Goal: Task Accomplishment & Management: Use online tool/utility

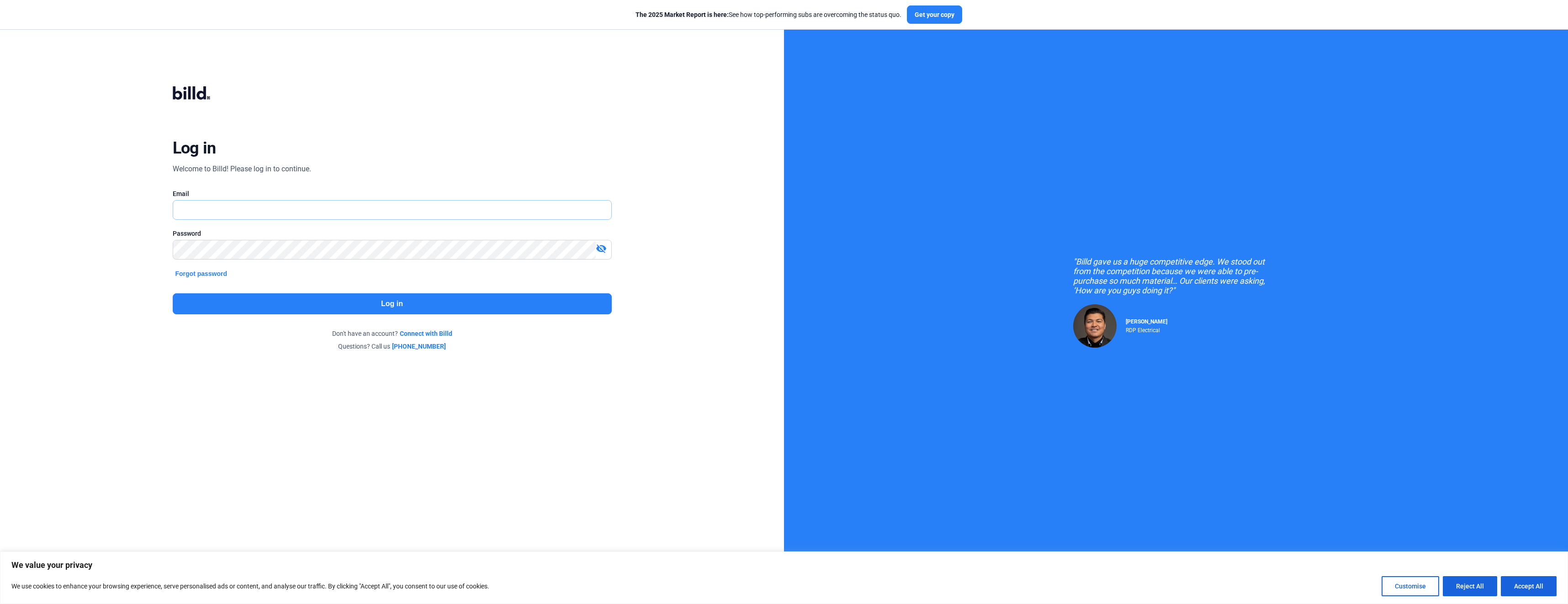
type input "[EMAIL_ADDRESS][DOMAIN_NAME]"
click at [355, 307] on button "Log in" at bounding box center [392, 304] width 439 height 21
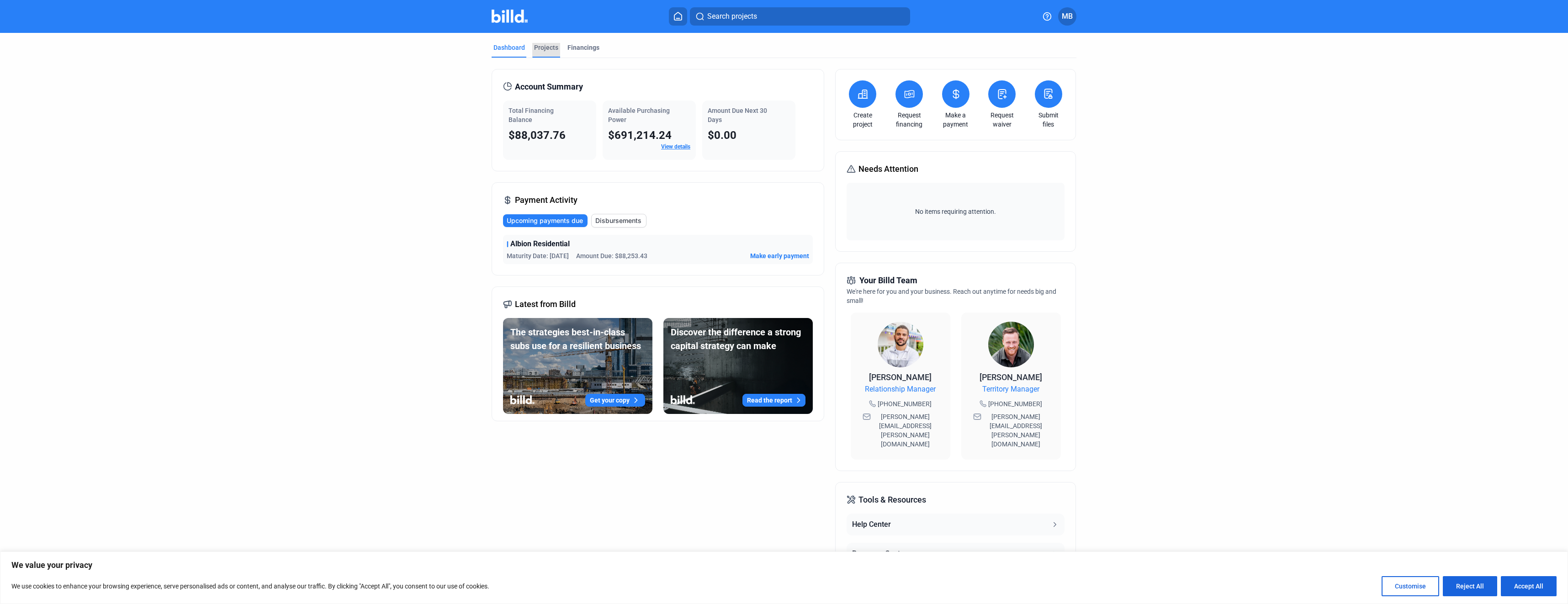
click at [543, 44] on div "Projects" at bounding box center [546, 47] width 24 height 9
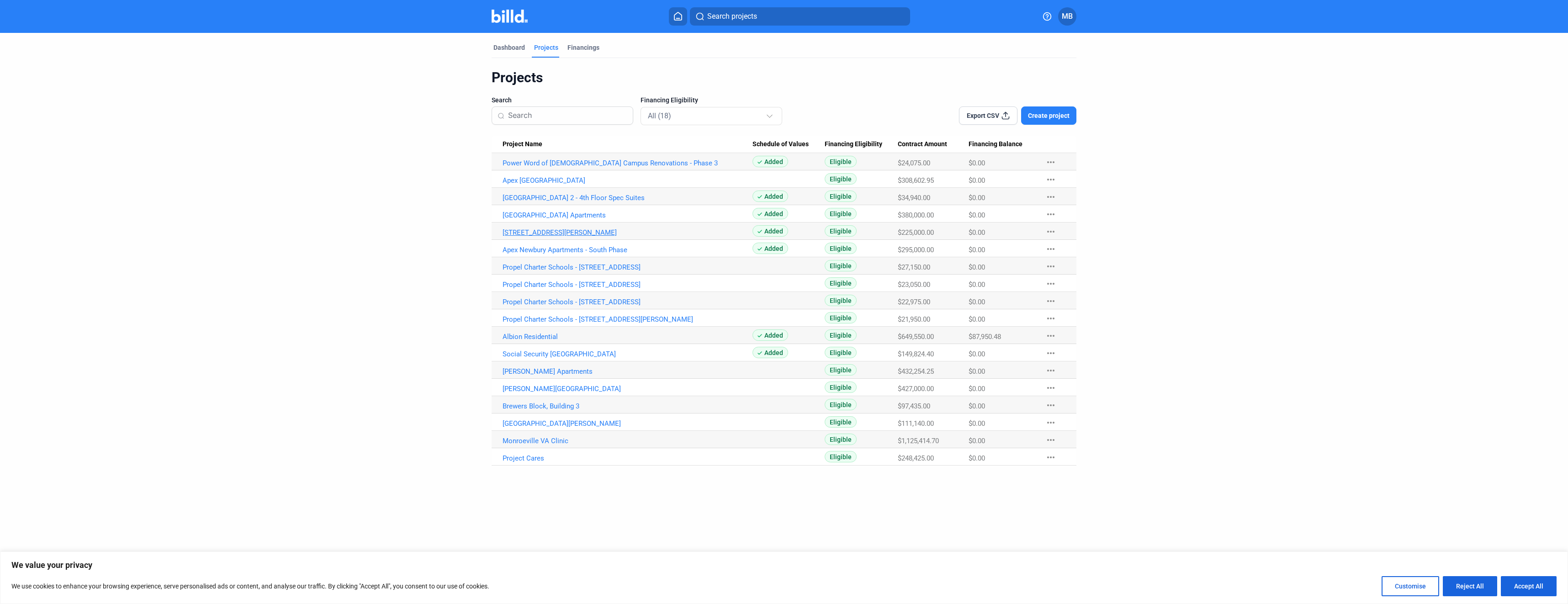
click at [530, 232] on link "[STREET_ADDRESS][PERSON_NAME]" at bounding box center [628, 233] width 250 height 9
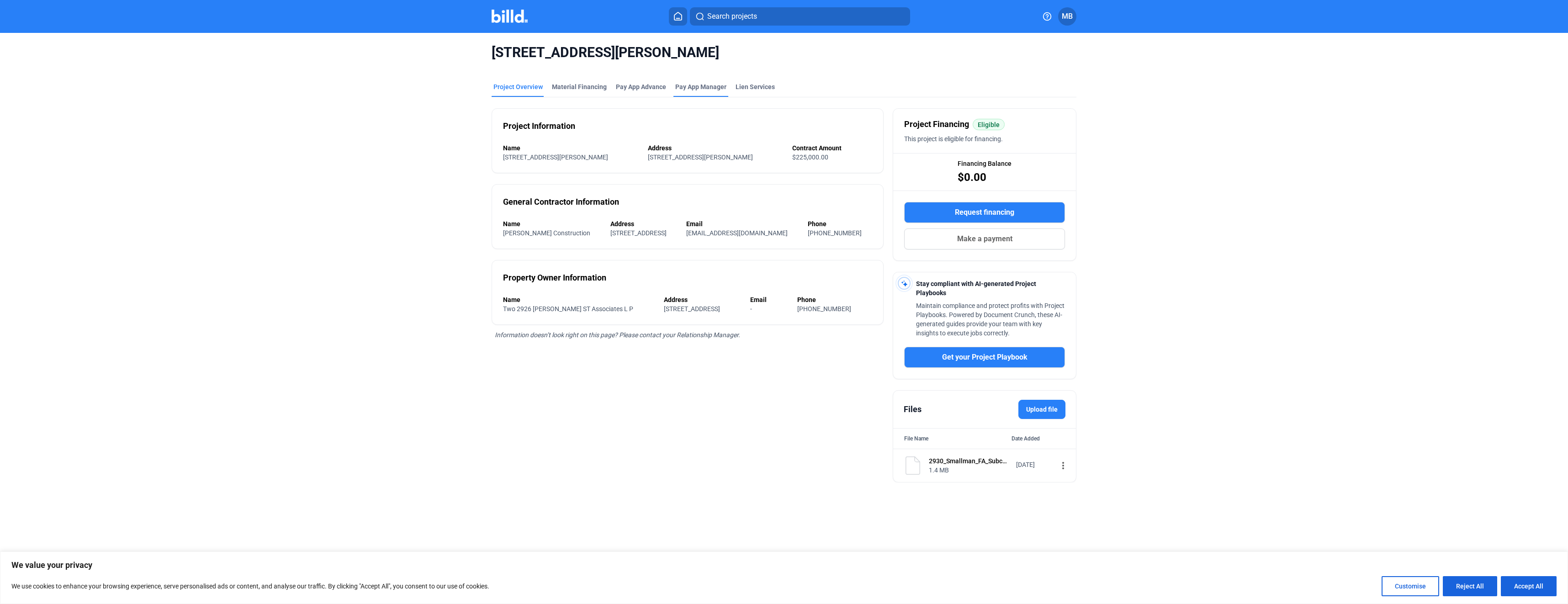
click at [682, 88] on span "Pay App Manager" at bounding box center [701, 86] width 51 height 9
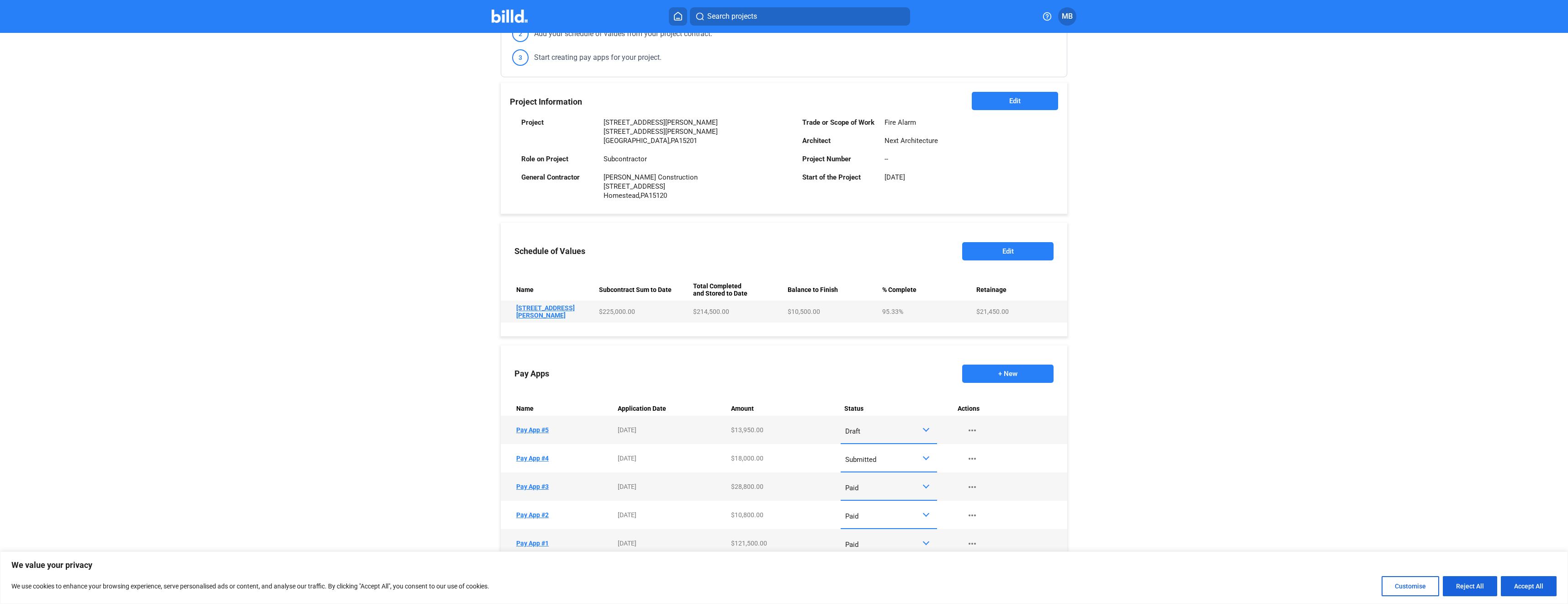
scroll to position [177, 0]
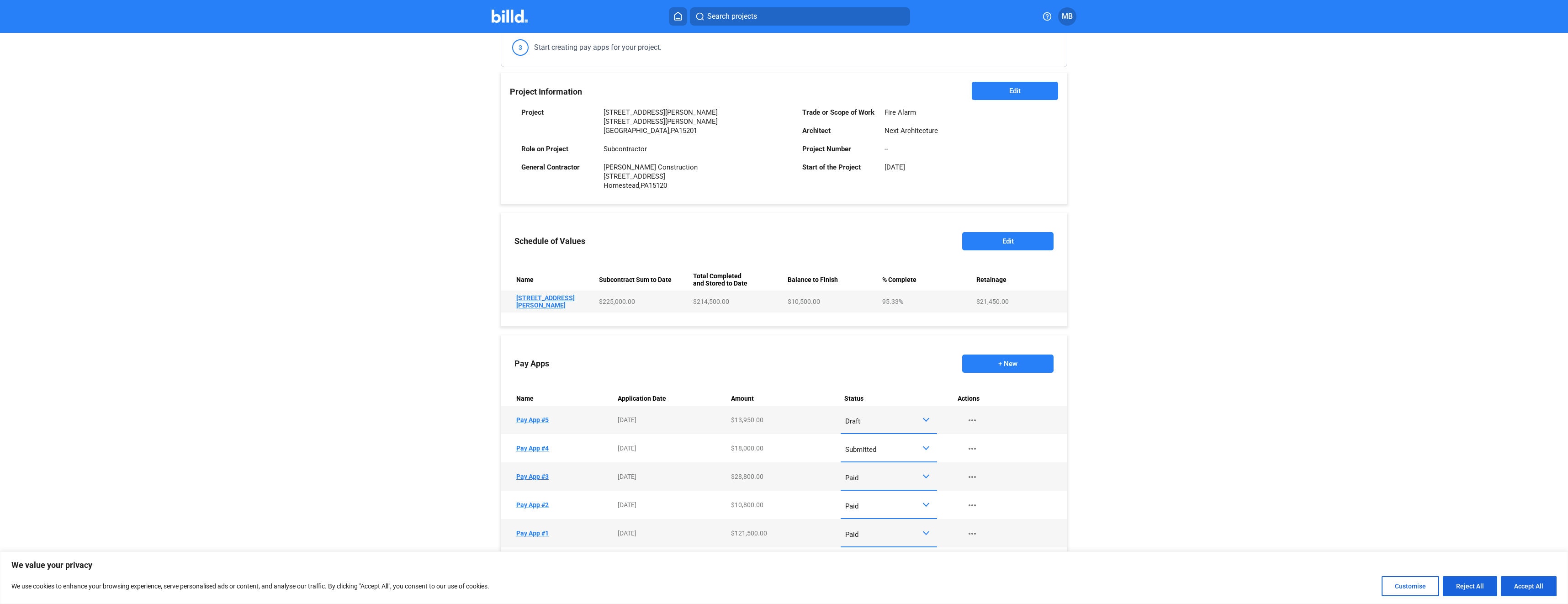
click at [924, 447] on div at bounding box center [926, 447] width 7 height 7
click at [894, 490] on span "Paid" at bounding box center [886, 488] width 87 height 21
click at [923, 417] on div at bounding box center [926, 418] width 7 height 7
click at [892, 499] on span "Submitted" at bounding box center [886, 501] width 87 height 21
click at [998, 359] on button "+ New" at bounding box center [1008, 363] width 91 height 18
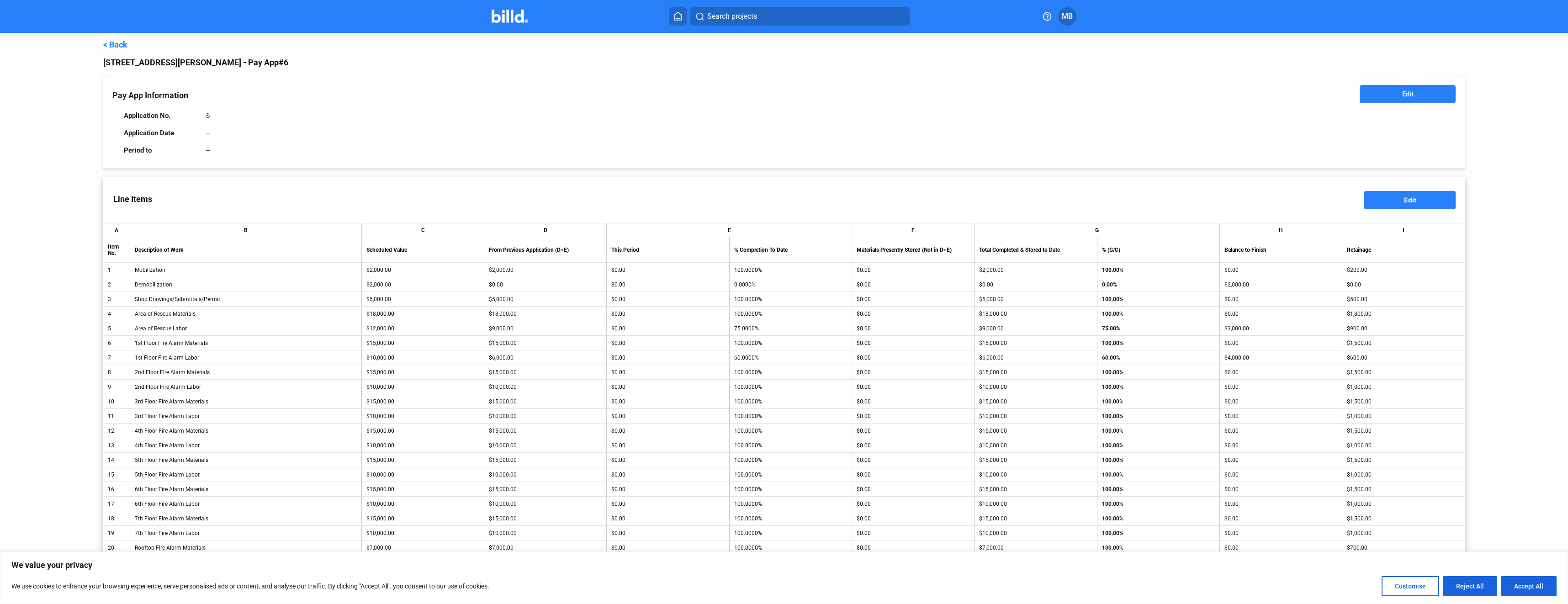
click at [1410, 93] on button "Edit" at bounding box center [1408, 94] width 96 height 18
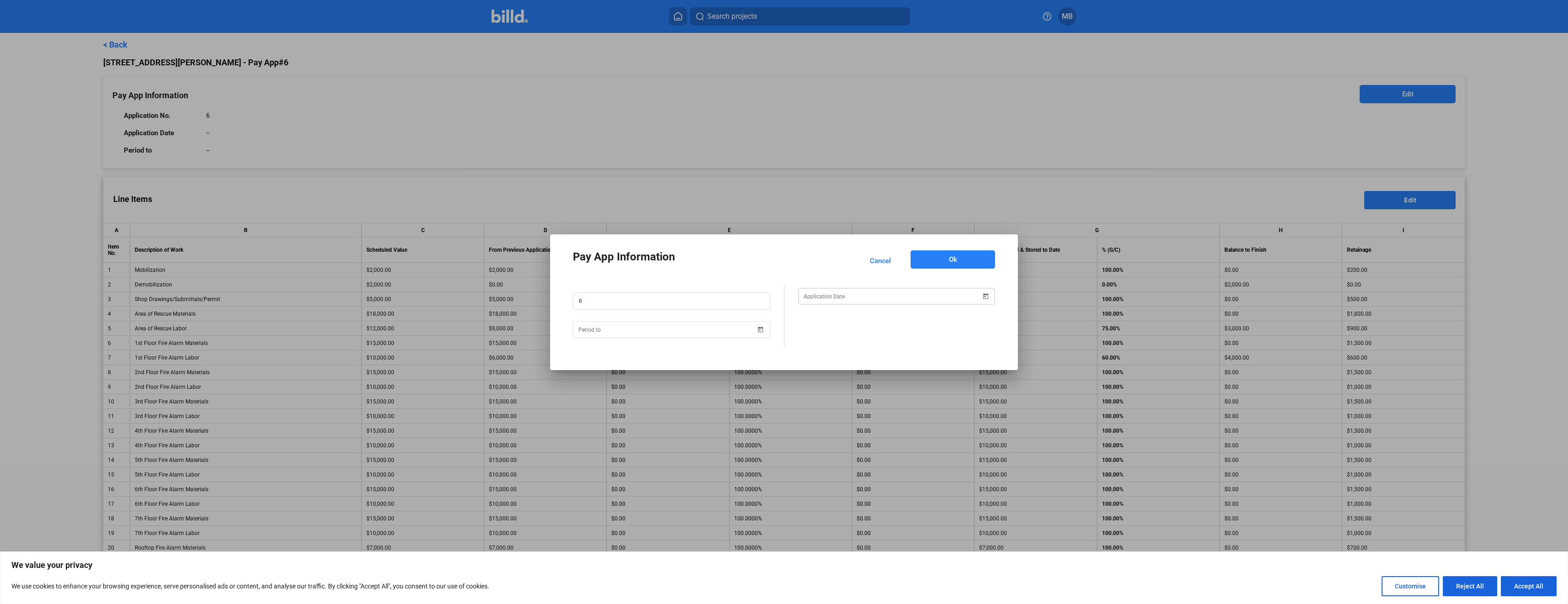
click at [985, 295] on span "Open calendar" at bounding box center [985, 290] width 22 height 22
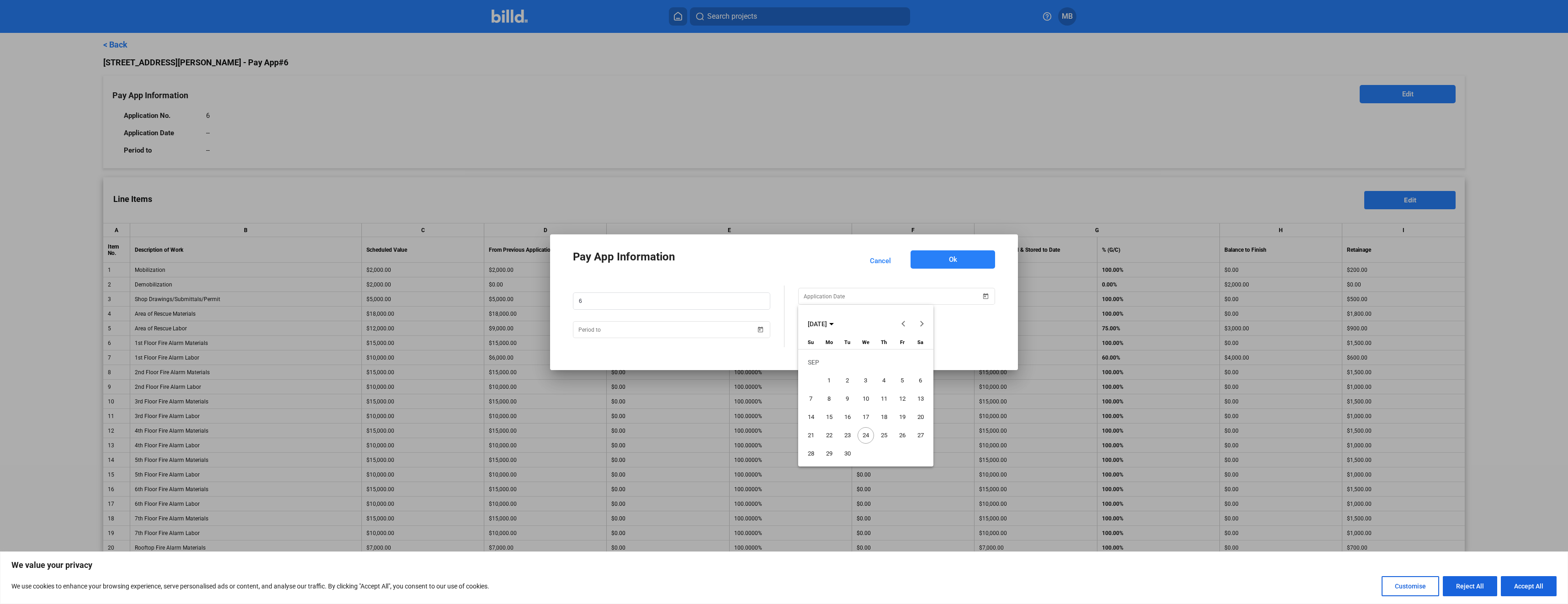
click at [867, 436] on span "24" at bounding box center [866, 435] width 16 height 16
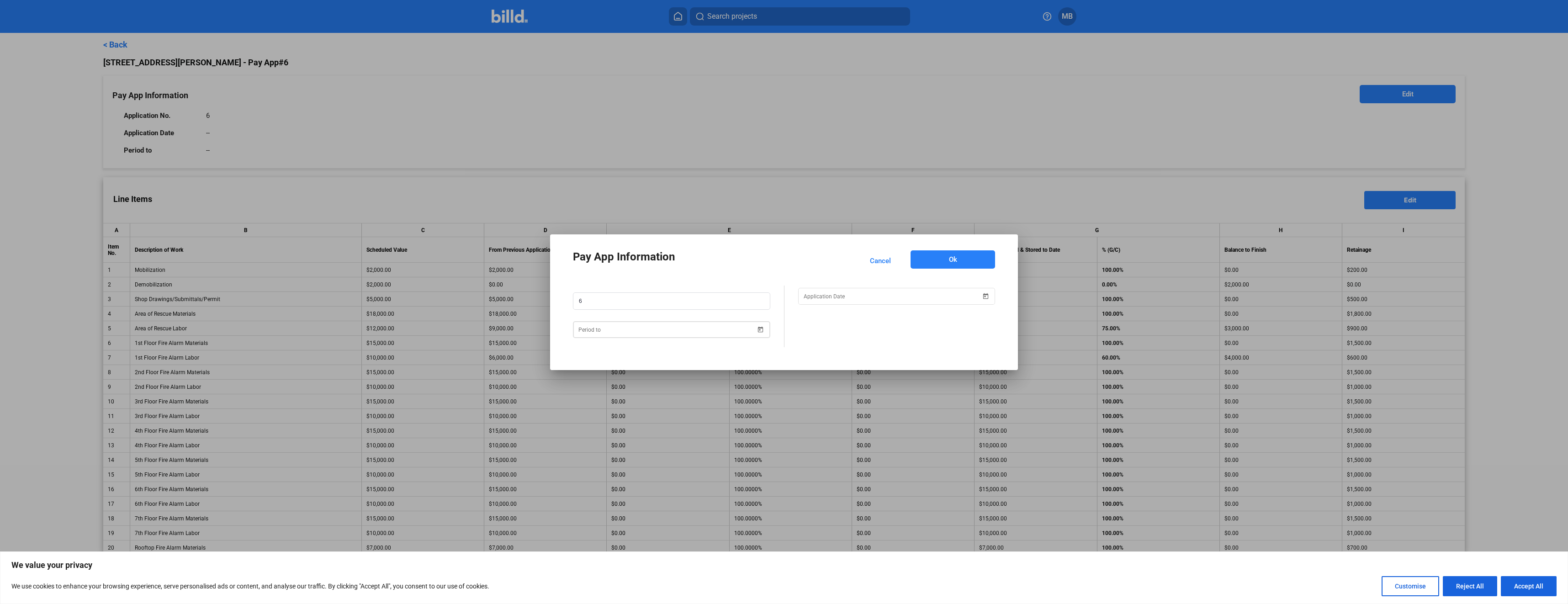
click at [758, 331] on span "Open calendar" at bounding box center [761, 324] width 22 height 22
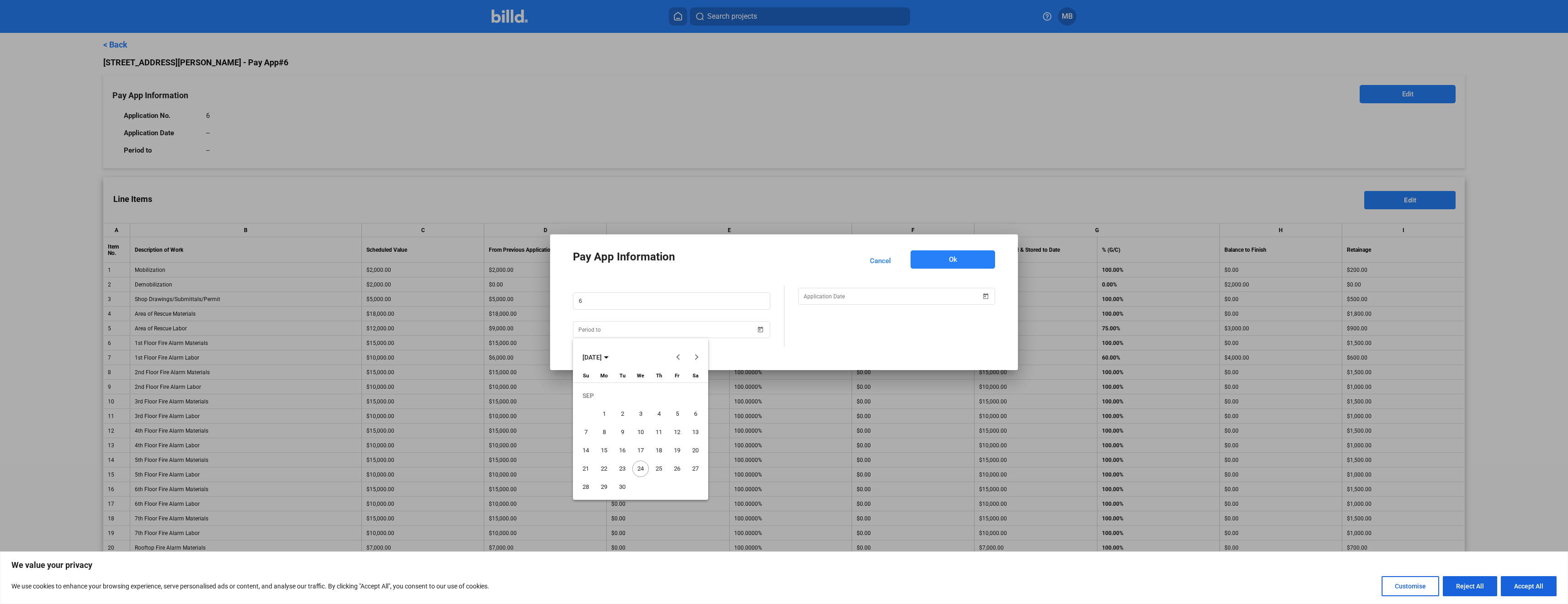
click at [625, 488] on span "30" at bounding box center [622, 487] width 16 height 16
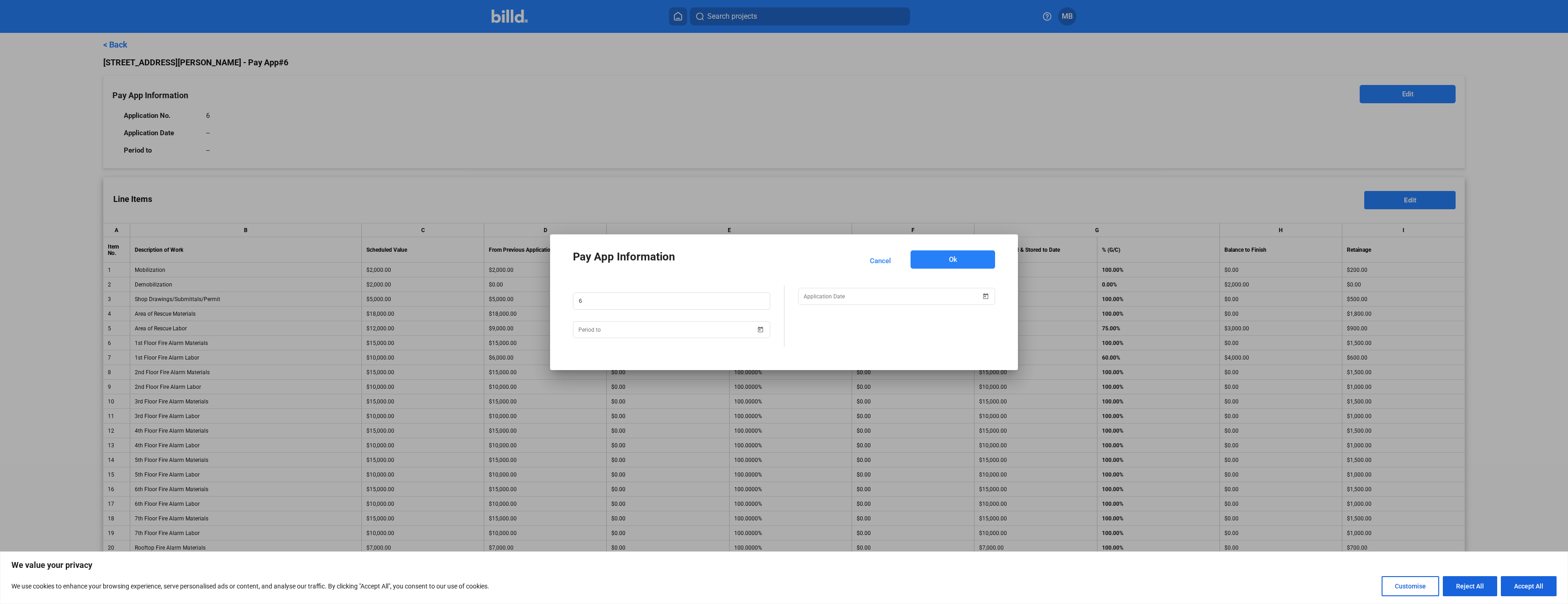
click at [951, 258] on span "Ok" at bounding box center [953, 259] width 9 height 9
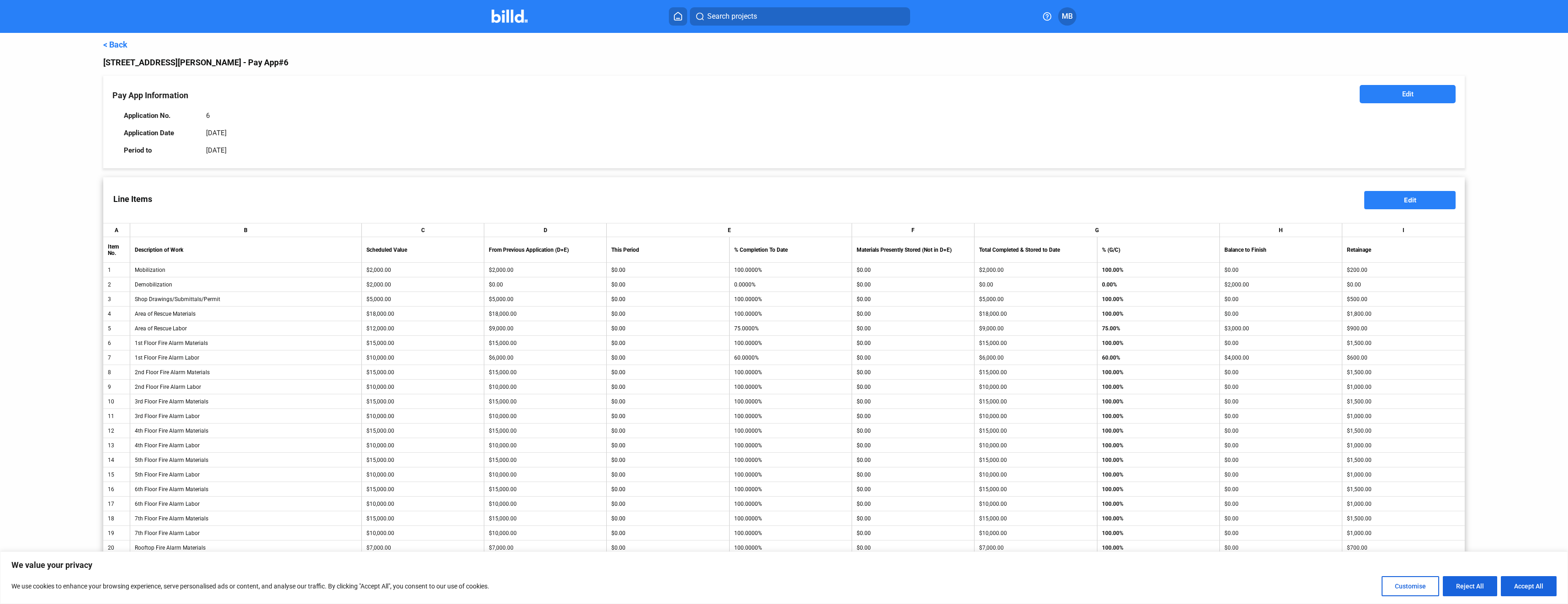
click at [1388, 194] on button "Edit" at bounding box center [1410, 200] width 91 height 18
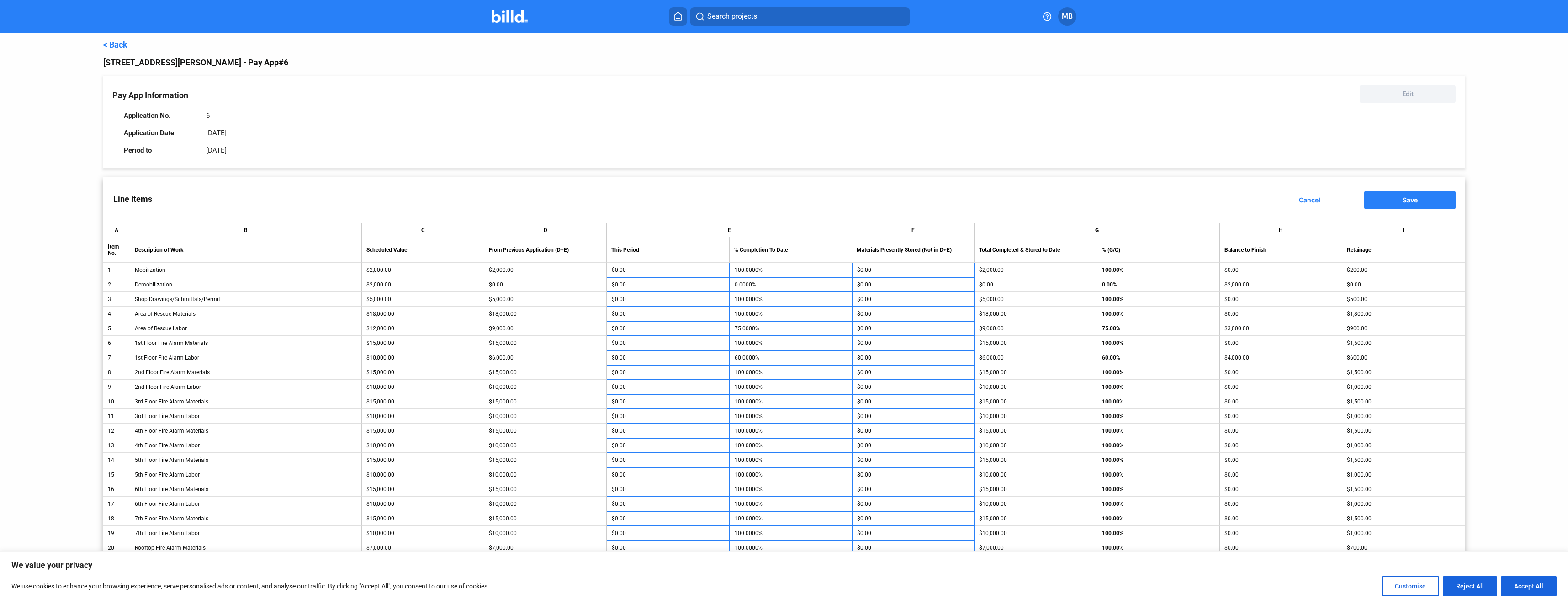
click at [522, 284] on div "$0.00" at bounding box center [545, 284] width 113 height 7
click at [659, 287] on input "$0.00" at bounding box center [668, 284] width 113 height 14
type input "2,000"
type input "100.0000%"
type input "3,000"
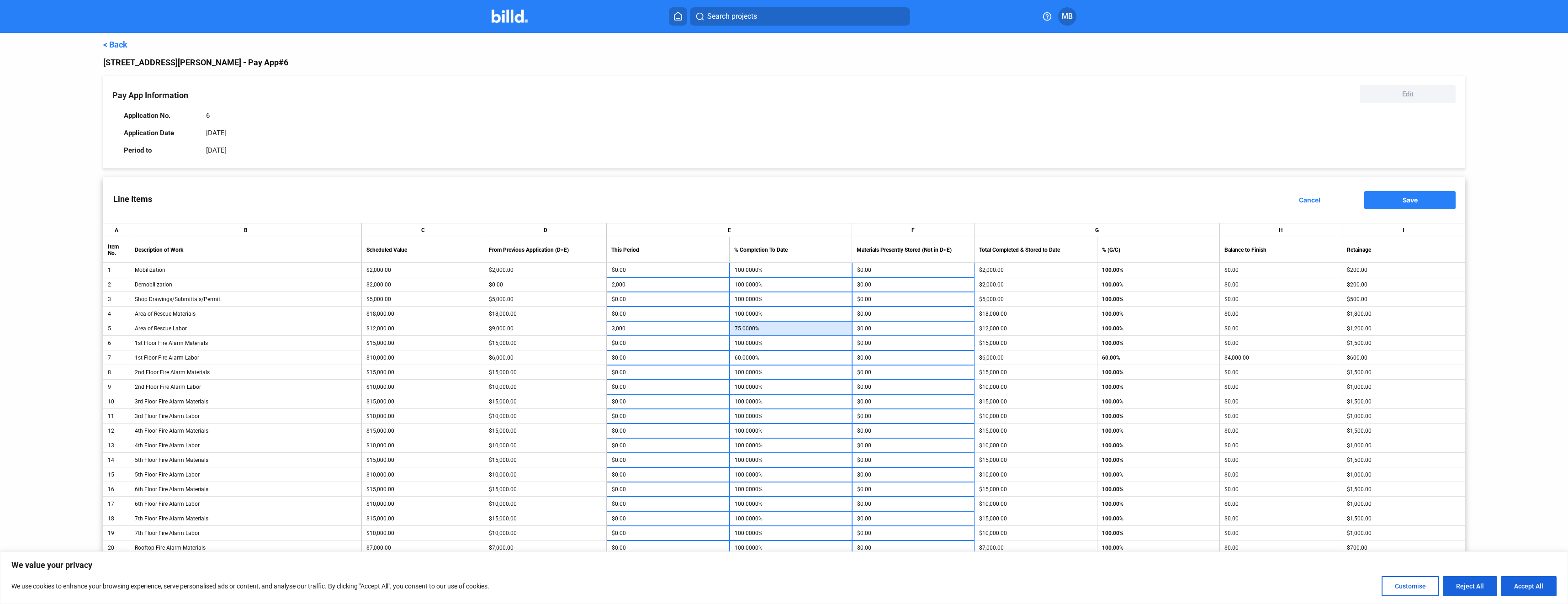
type input "100.0000%"
type input "4,000"
type input "100.0000%"
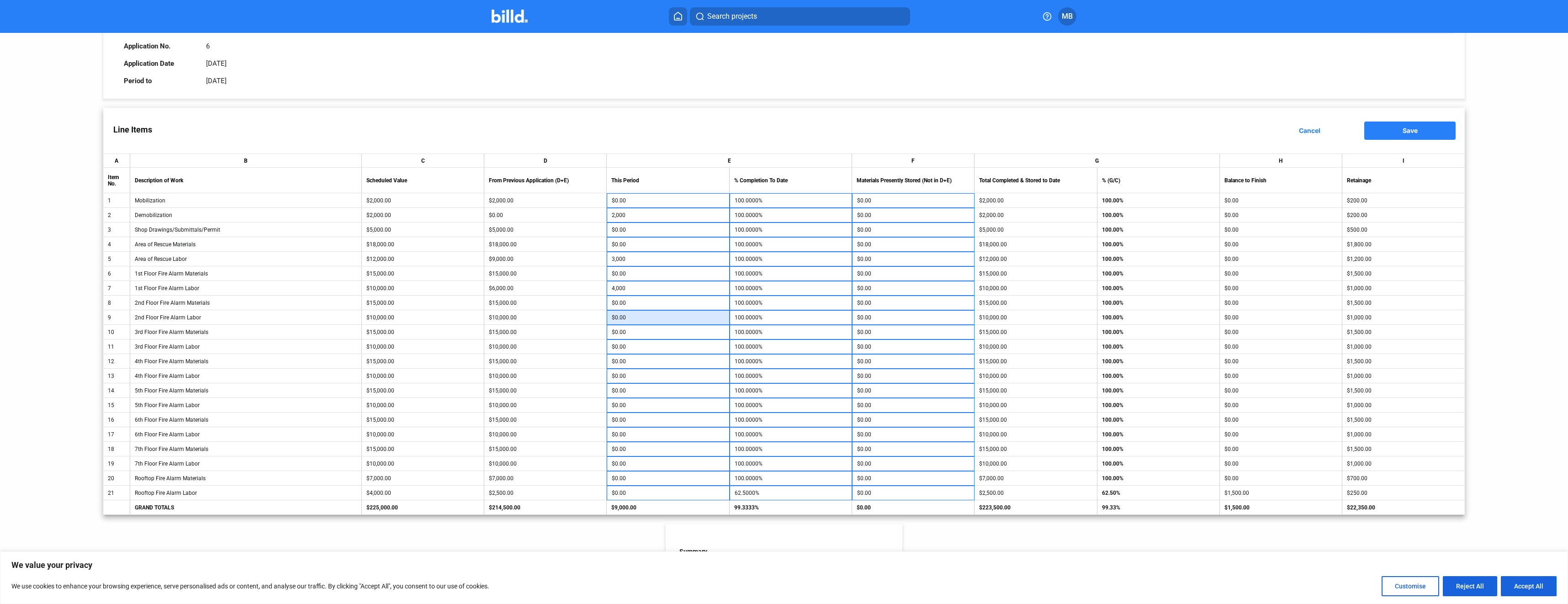
scroll to position [91, 0]
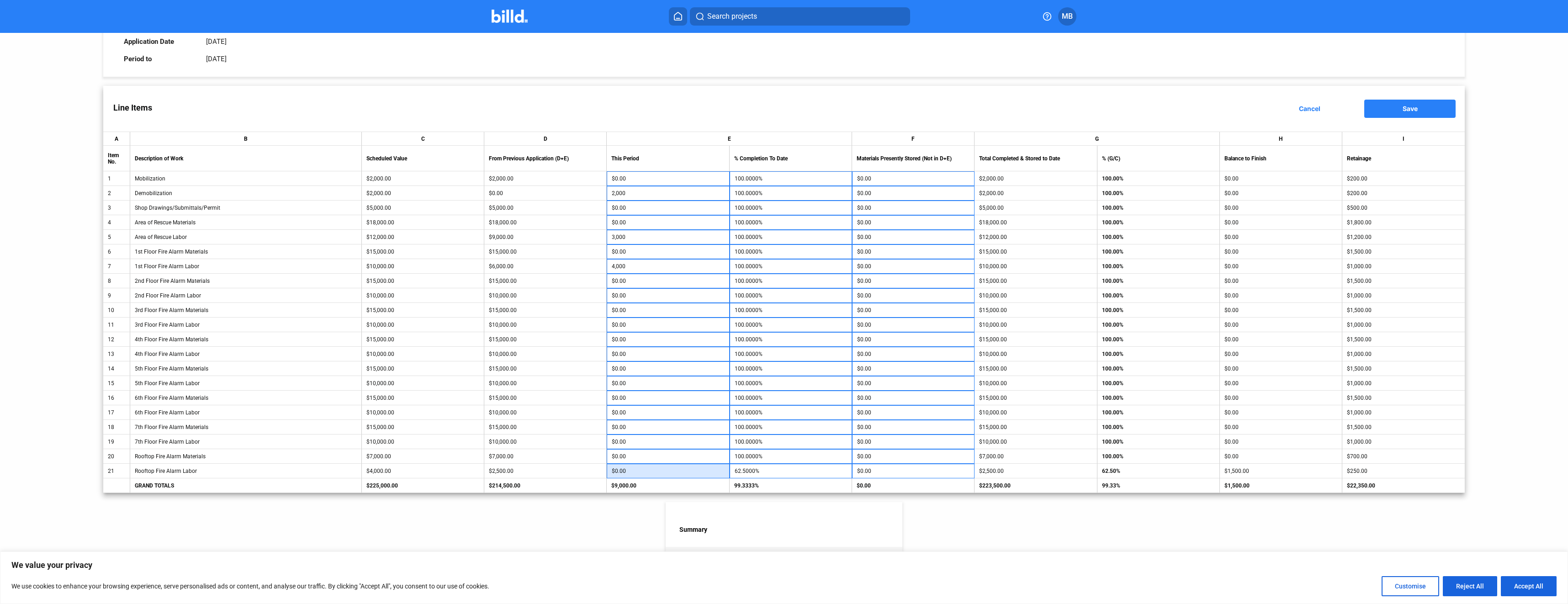
click at [696, 476] on input "$0.00" at bounding box center [668, 471] width 113 height 14
type input "1,500"
type input "100.0000%"
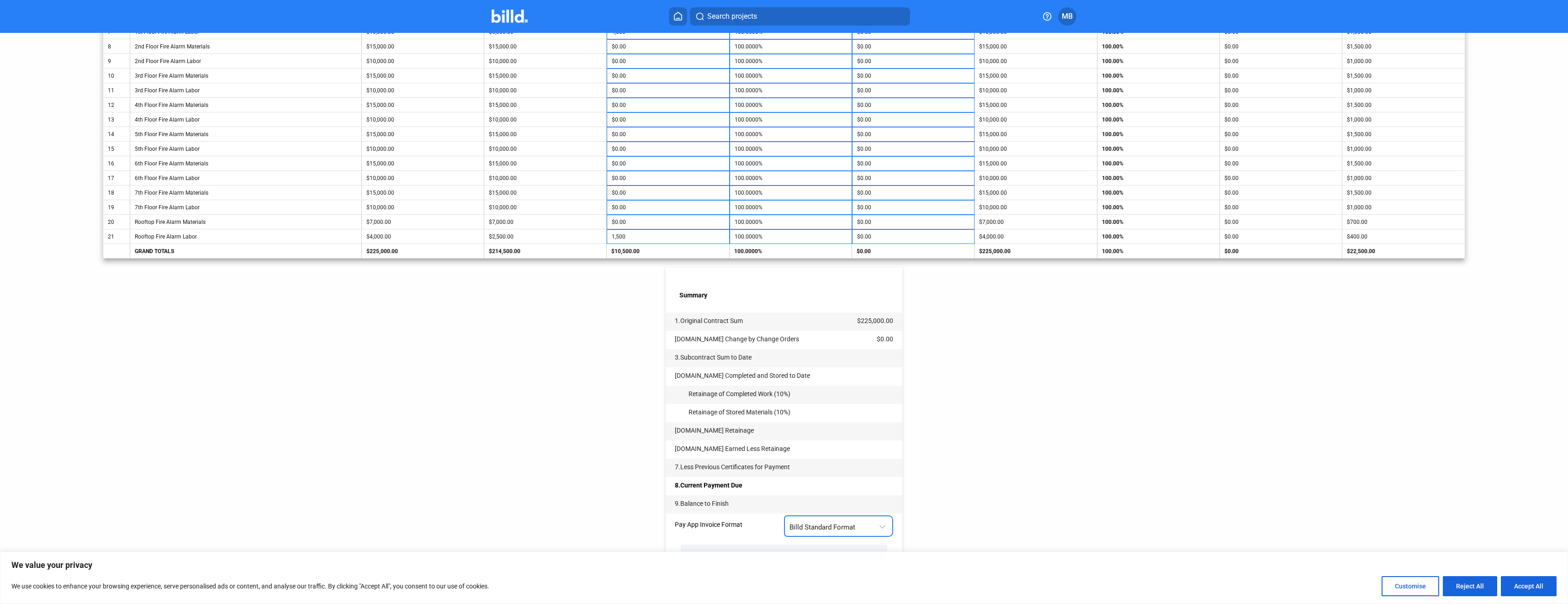
scroll to position [327, 0]
click at [879, 528] on div at bounding box center [883, 521] width 10 height 19
click at [1004, 411] on div at bounding box center [784, 302] width 1568 height 604
click at [1528, 585] on button "Accept All" at bounding box center [1529, 586] width 56 height 20
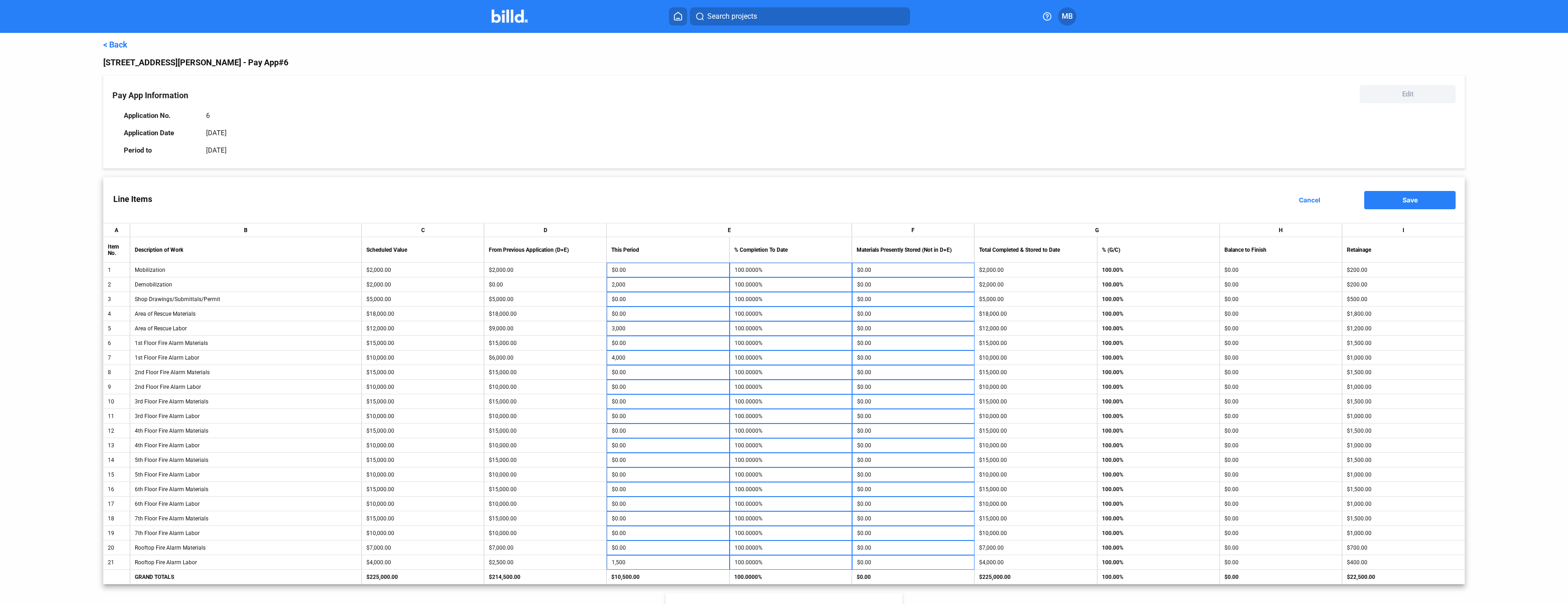
scroll to position [0, 0]
click at [1405, 202] on span "Save" at bounding box center [1410, 200] width 15 height 8
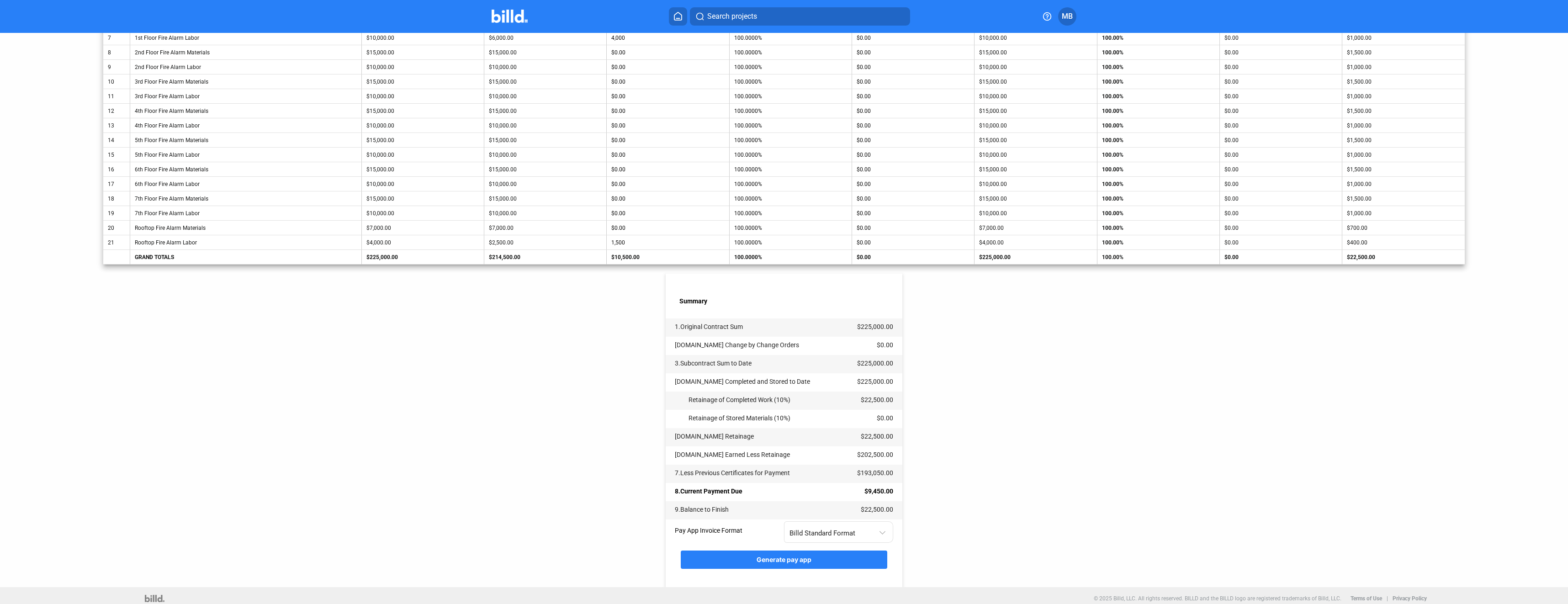
scroll to position [327, 0]
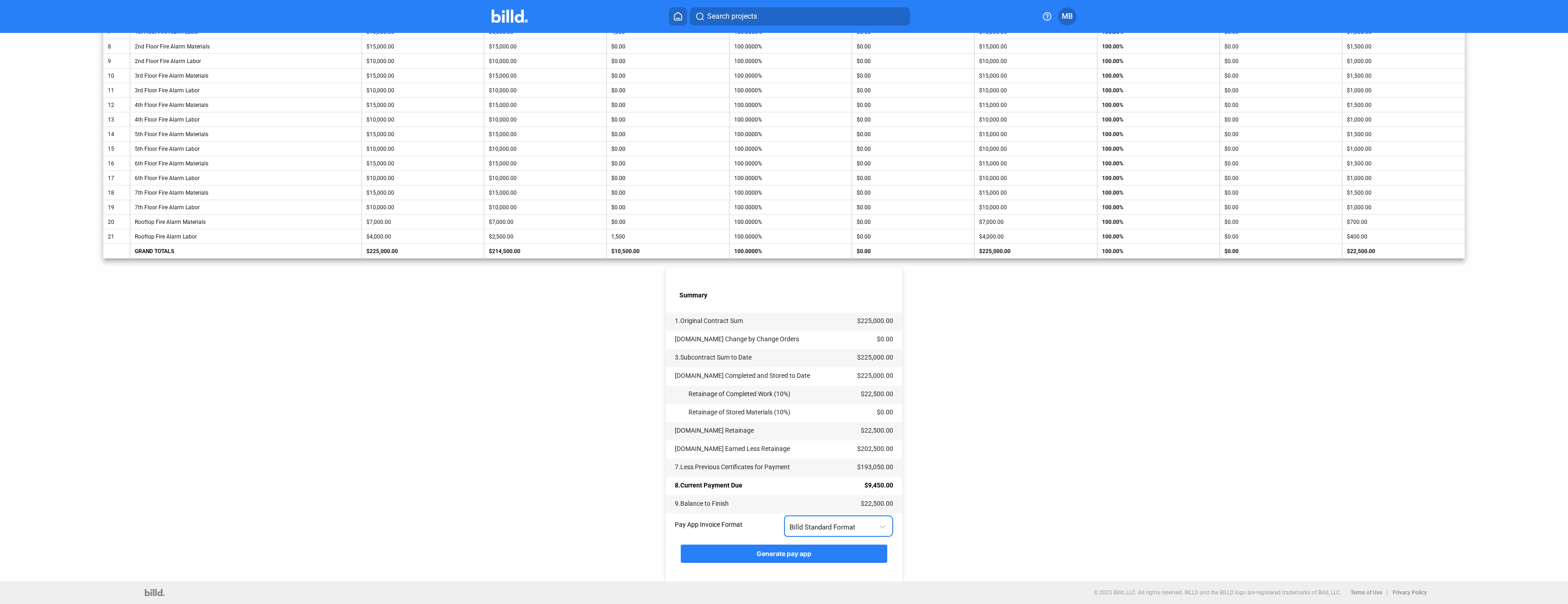
click at [881, 527] on div at bounding box center [883, 525] width 6 height 6
click at [873, 562] on span "AIA G702 + G703" at bounding box center [836, 566] width 99 height 21
click at [811, 549] on button "Generate pay app" at bounding box center [783, 554] width 206 height 18
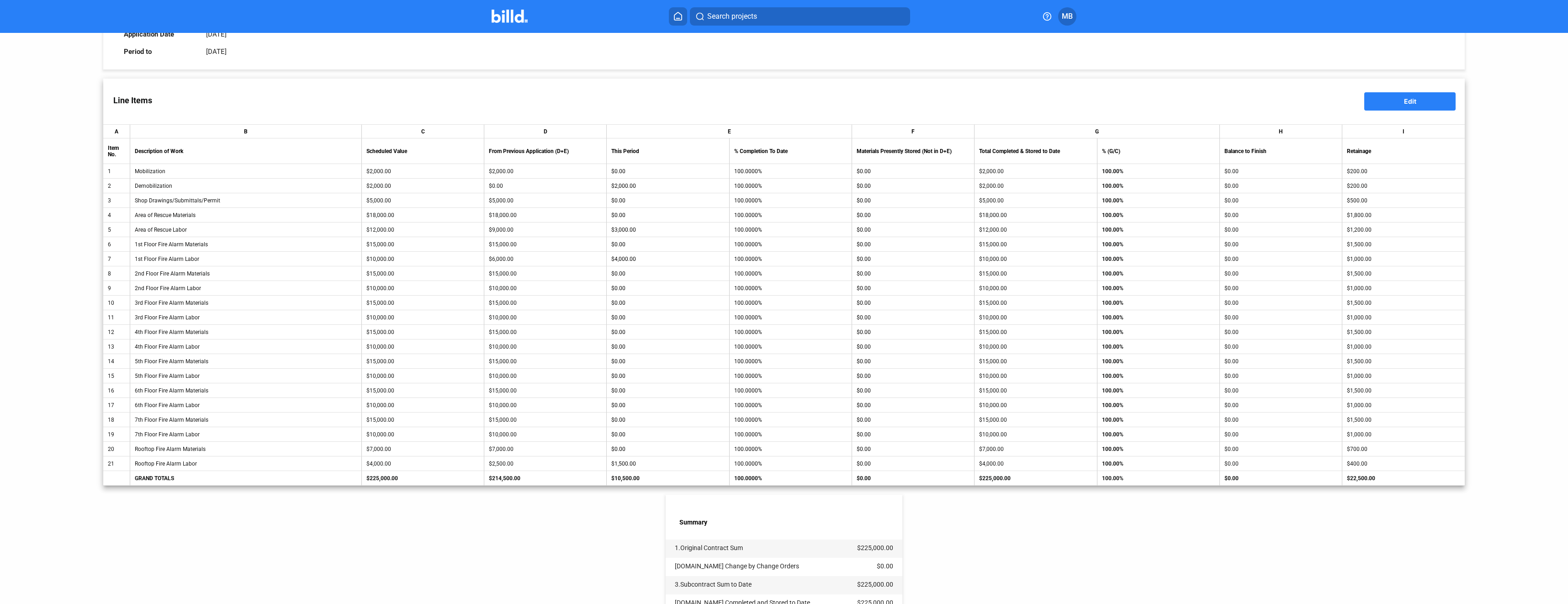
scroll to position [0, 0]
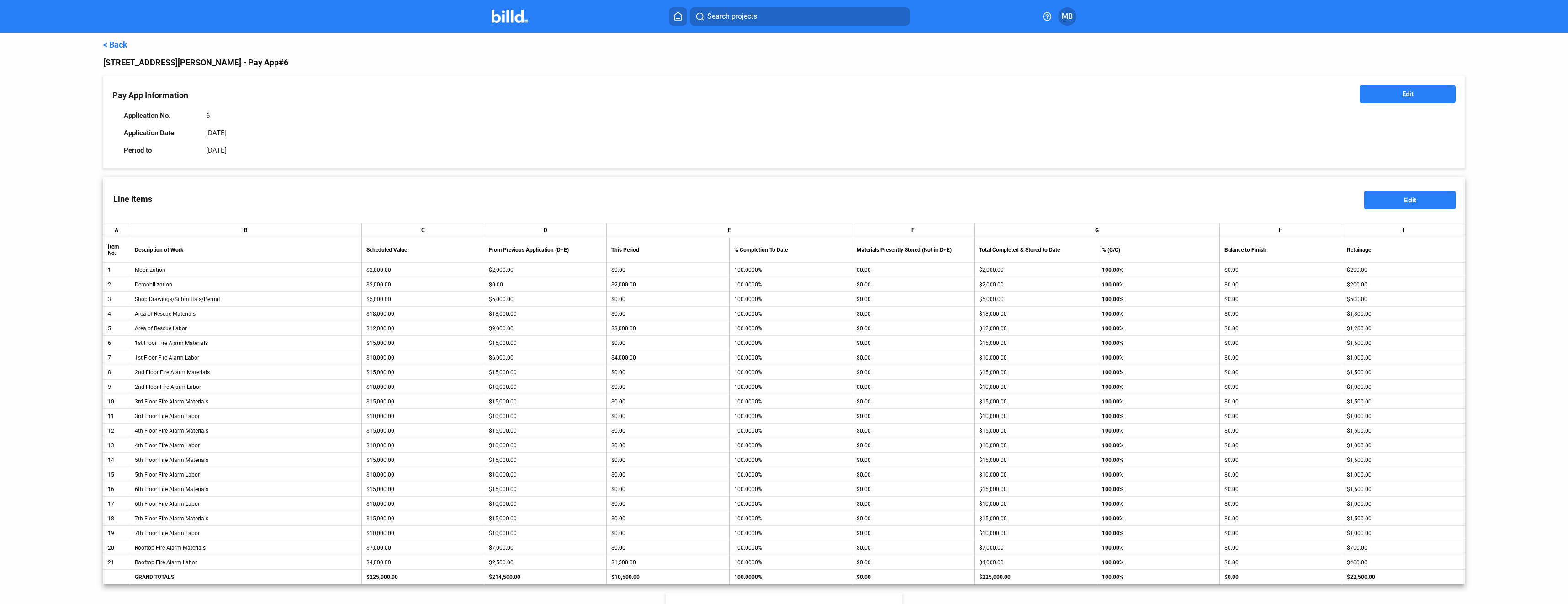
click at [114, 43] on link "< Back" at bounding box center [116, 44] width 24 height 10
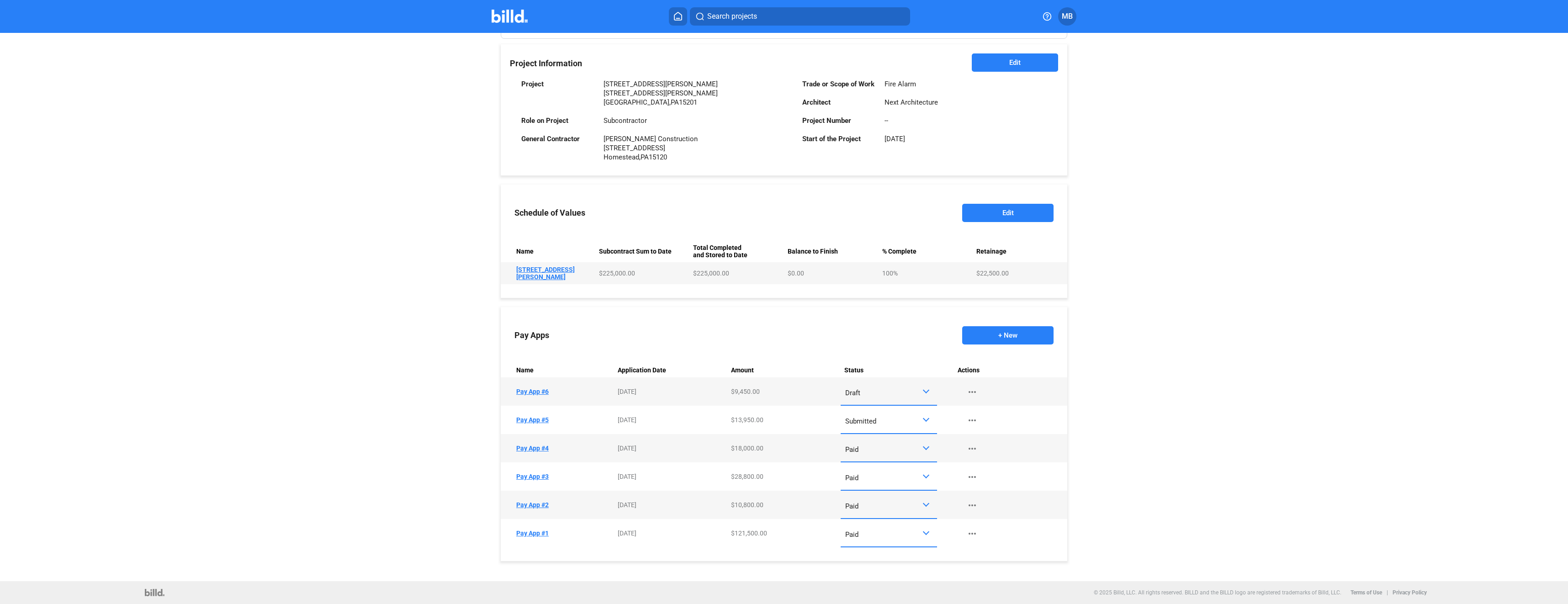
scroll to position [205, 0]
click at [990, 334] on button "+ New" at bounding box center [1008, 335] width 91 height 18
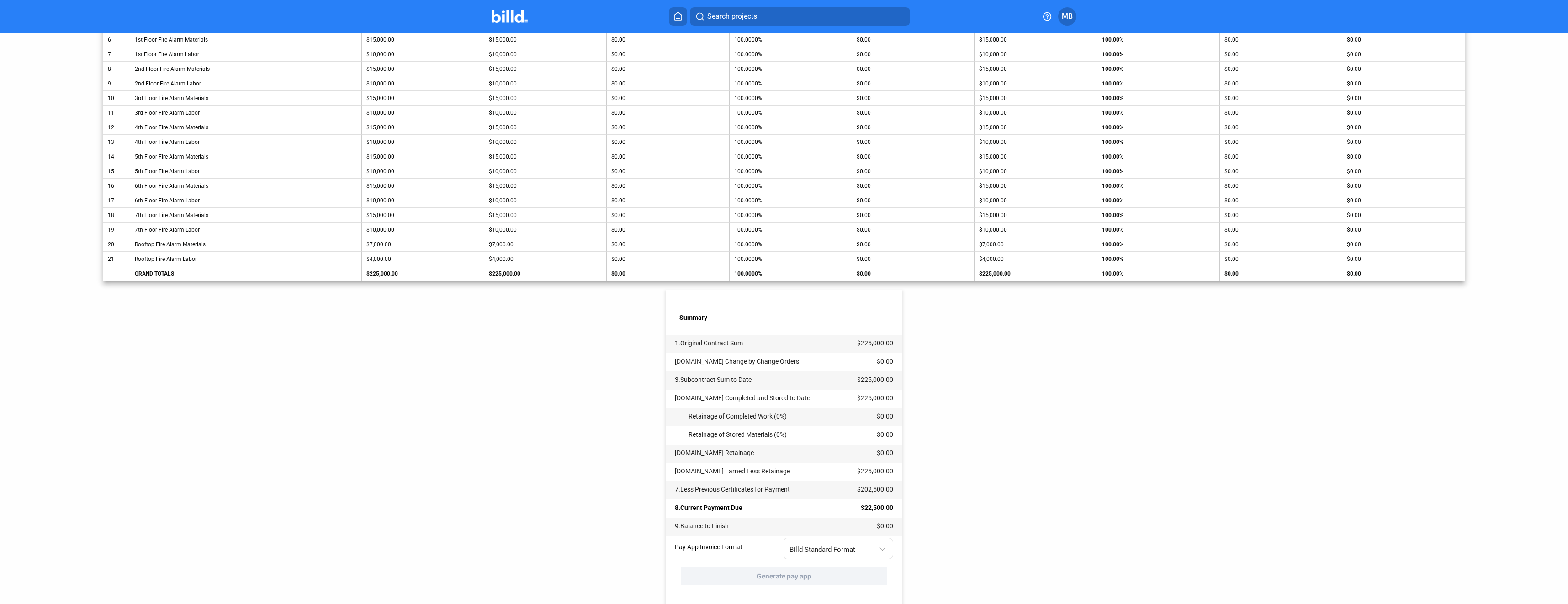
scroll to position [327, 0]
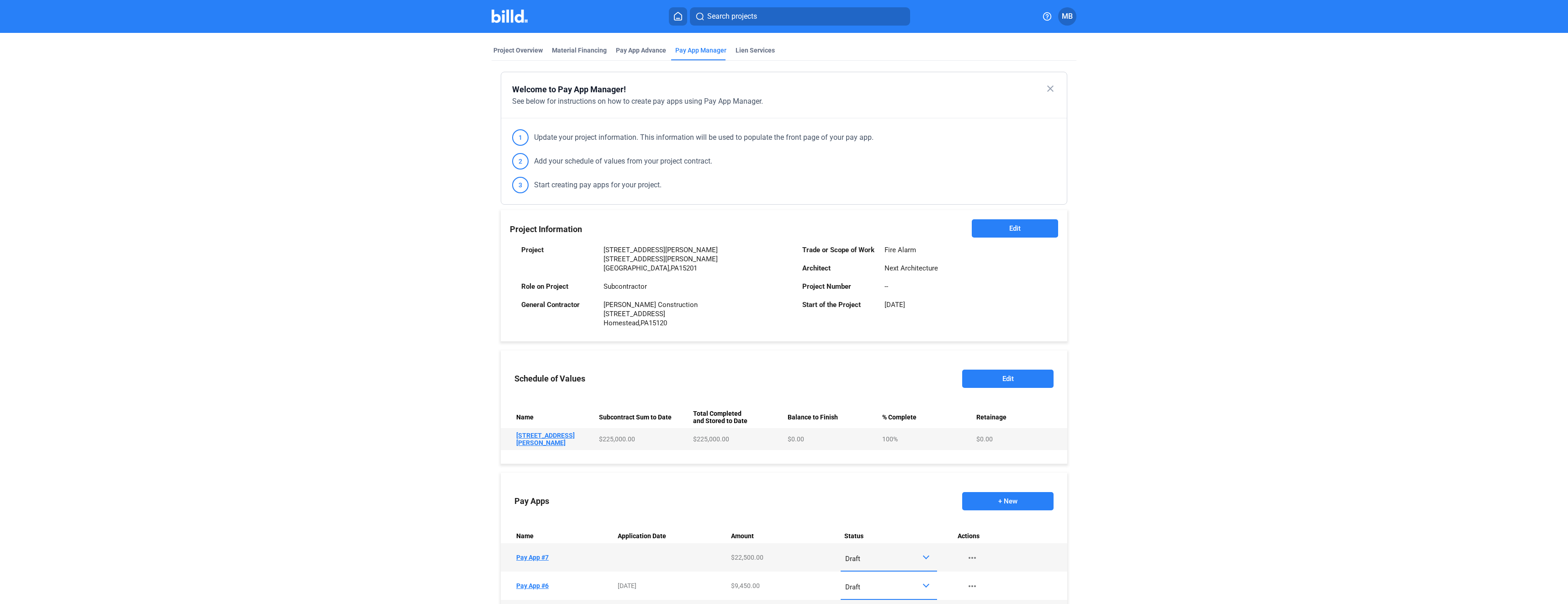
scroll to position [46, 0]
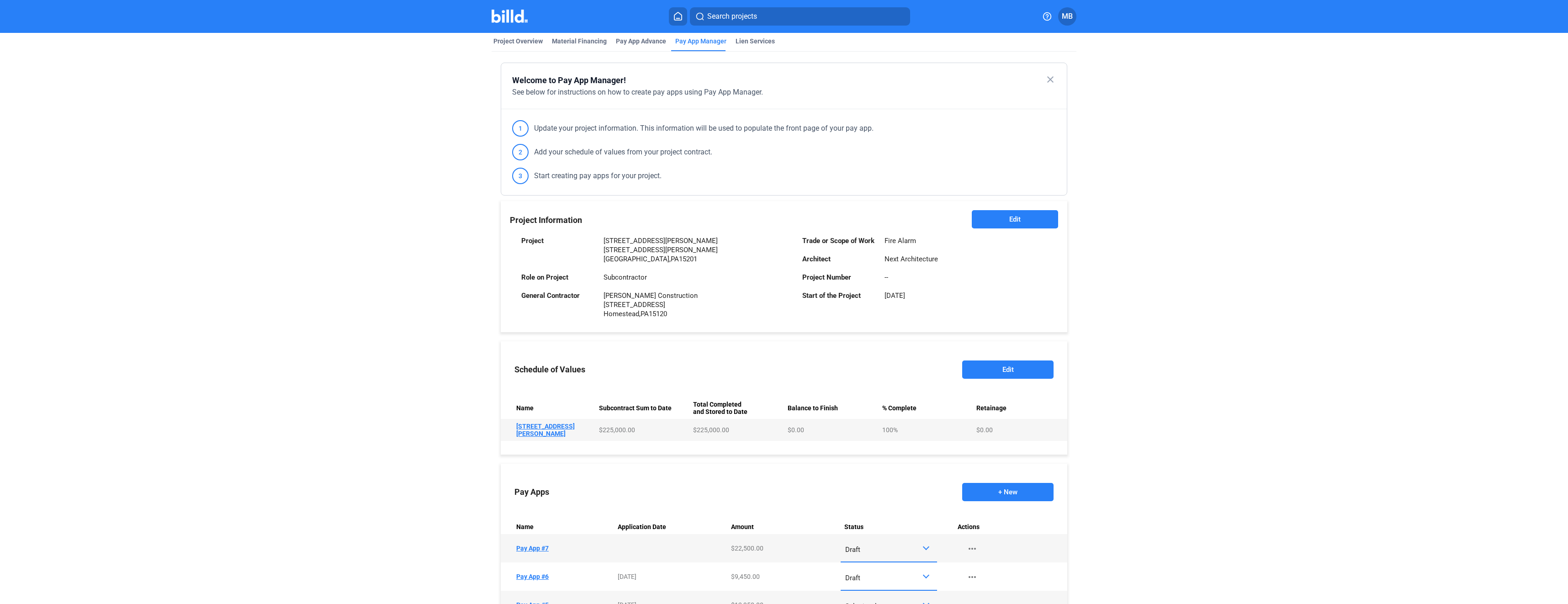
click at [1009, 367] on button "Edit" at bounding box center [1008, 370] width 91 height 18
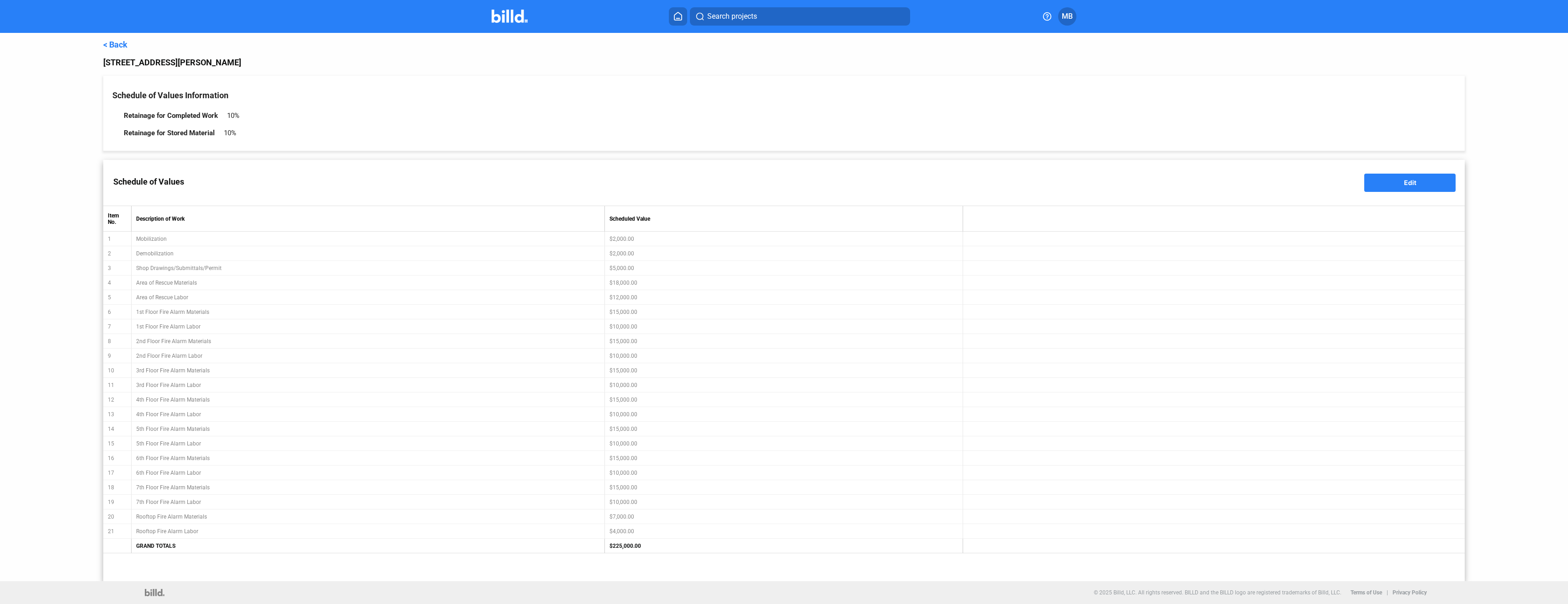
click at [215, 120] on div "Retainage for Completed Work" at bounding box center [170, 116] width 94 height 9
click at [246, 114] on div "Retainage for Completed Work 10%" at bounding box center [459, 116] width 671 height 18
click at [231, 116] on div "10%" at bounding box center [233, 116] width 12 height 9
click at [118, 42] on link "< Back" at bounding box center [116, 44] width 24 height 10
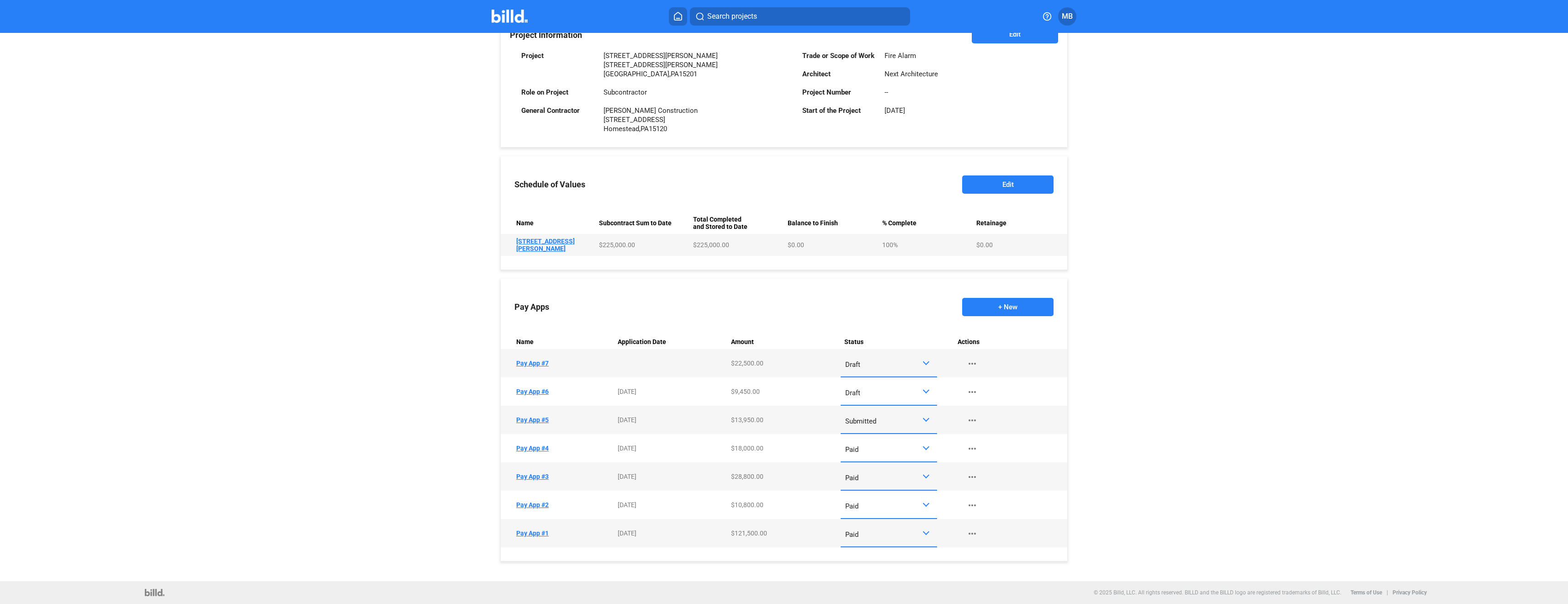
scroll to position [233, 0]
click at [535, 362] on td "Name Pay App #7" at bounding box center [558, 363] width 113 height 29
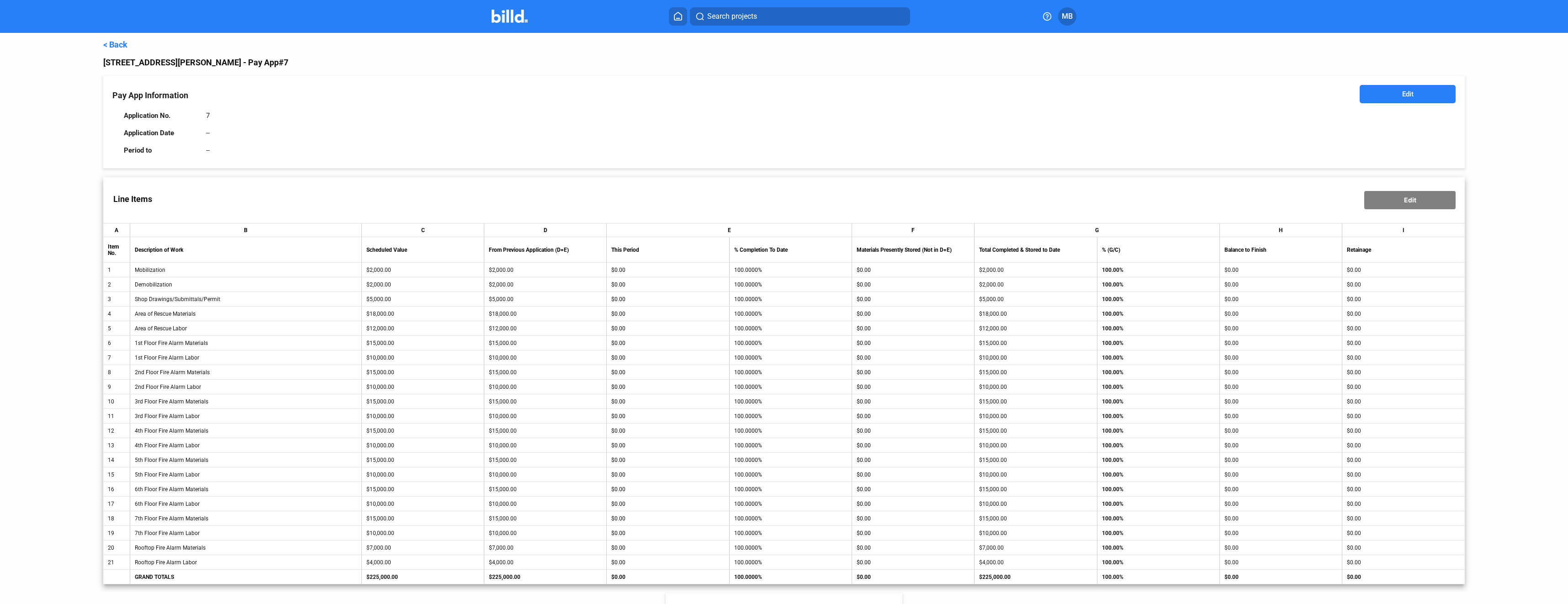
click at [1390, 94] on button "Edit" at bounding box center [1408, 94] width 96 height 18
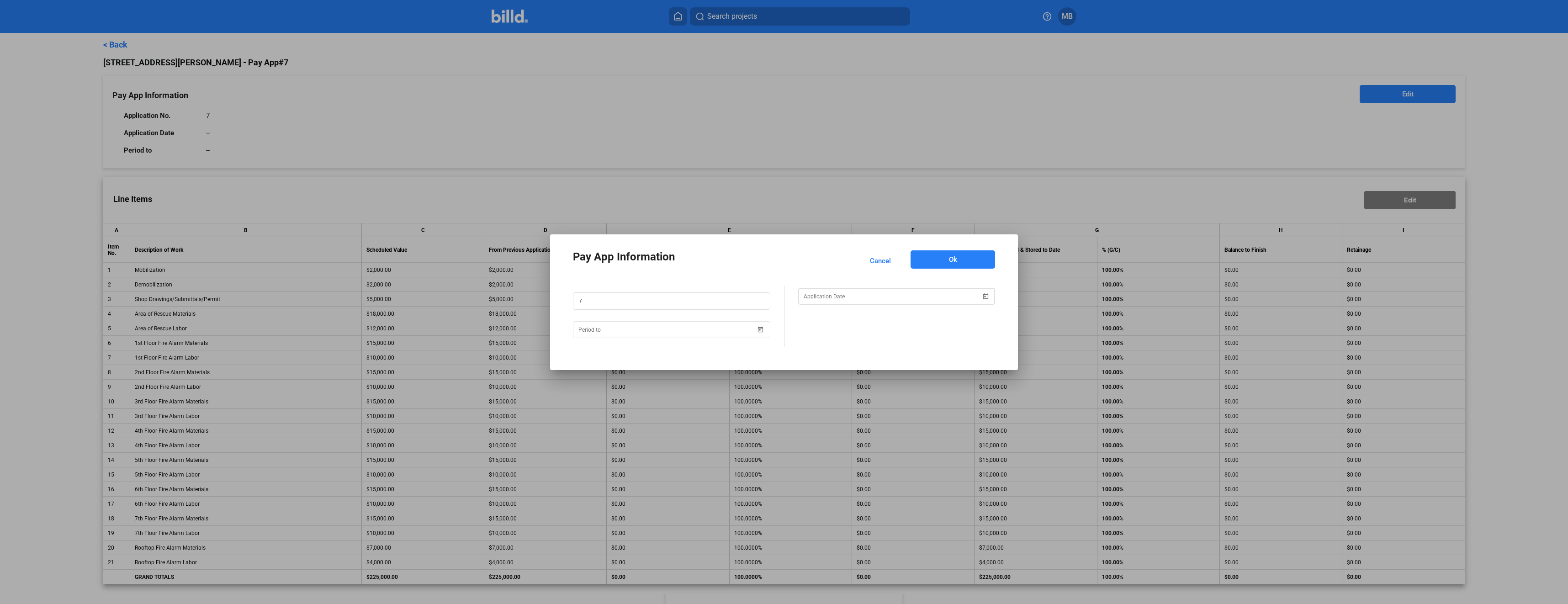
click at [987, 294] on span "Open calendar" at bounding box center [985, 290] width 22 height 22
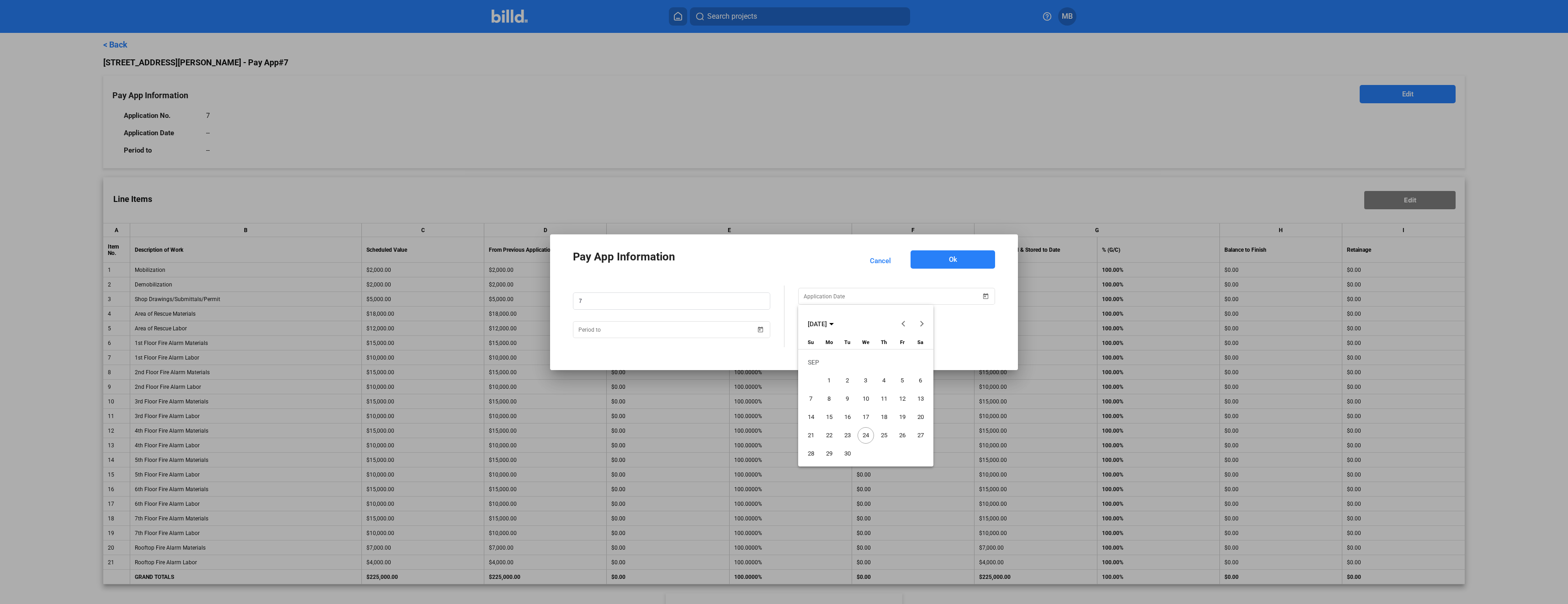
click at [866, 435] on span "24" at bounding box center [866, 435] width 16 height 16
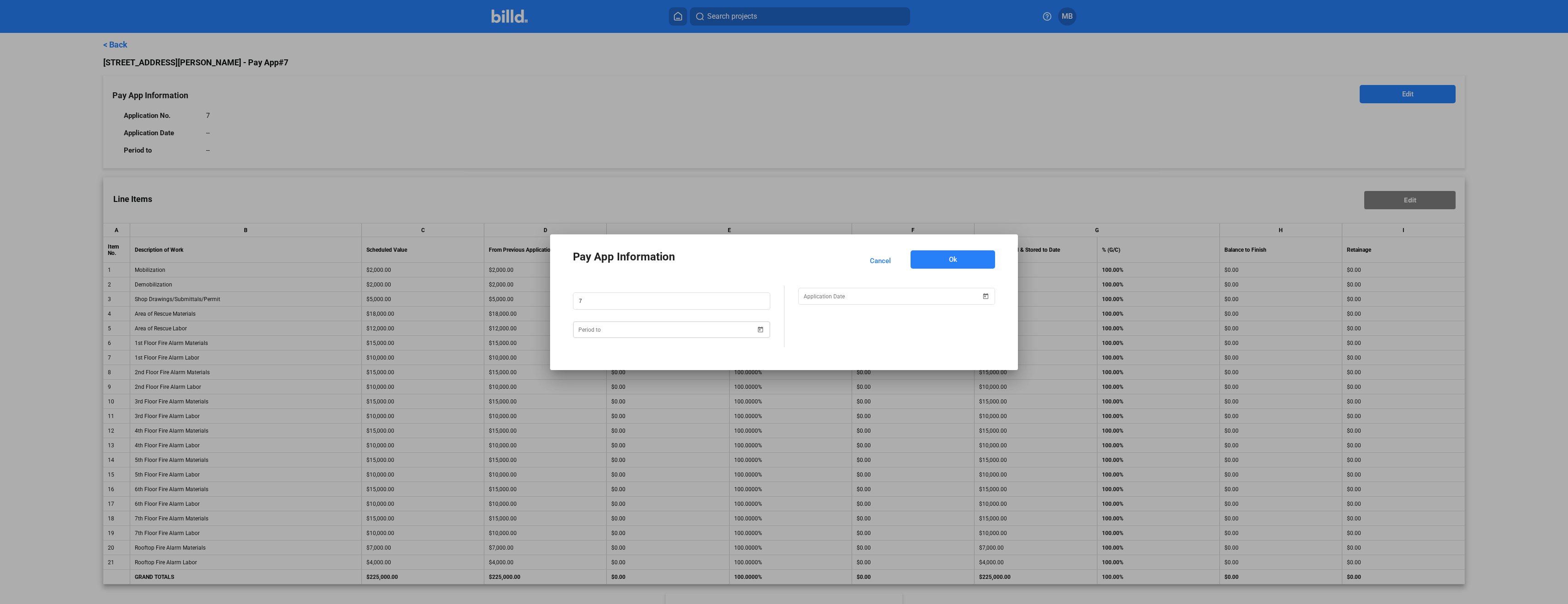
click at [761, 328] on span "Open calendar" at bounding box center [761, 324] width 22 height 22
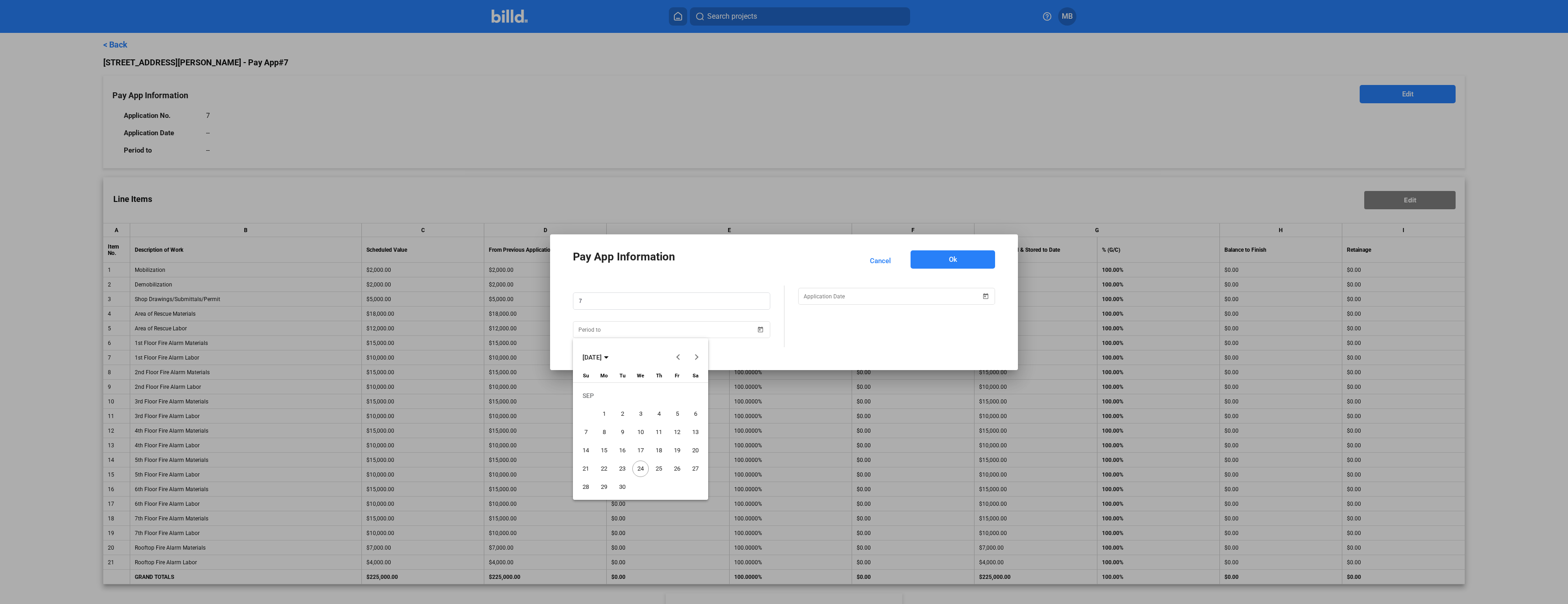
click at [624, 485] on span "30" at bounding box center [622, 487] width 16 height 16
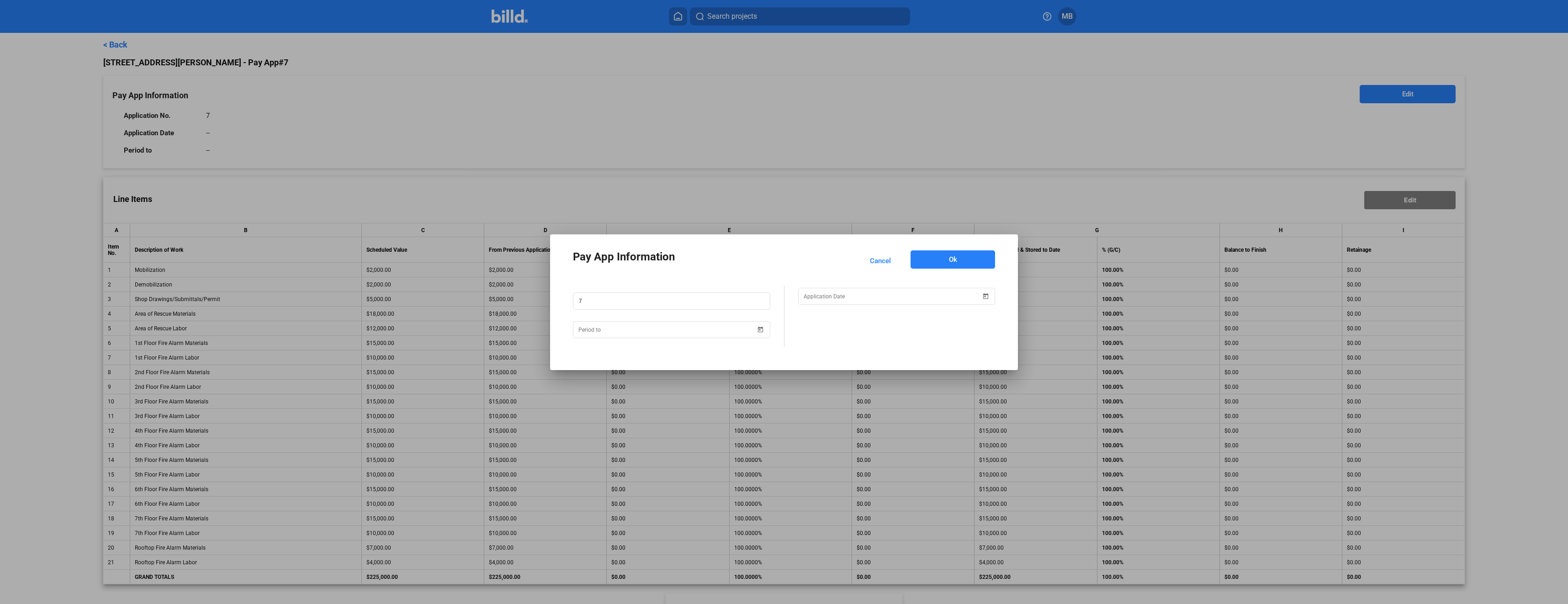
click at [937, 264] on button "Ok" at bounding box center [953, 259] width 85 height 18
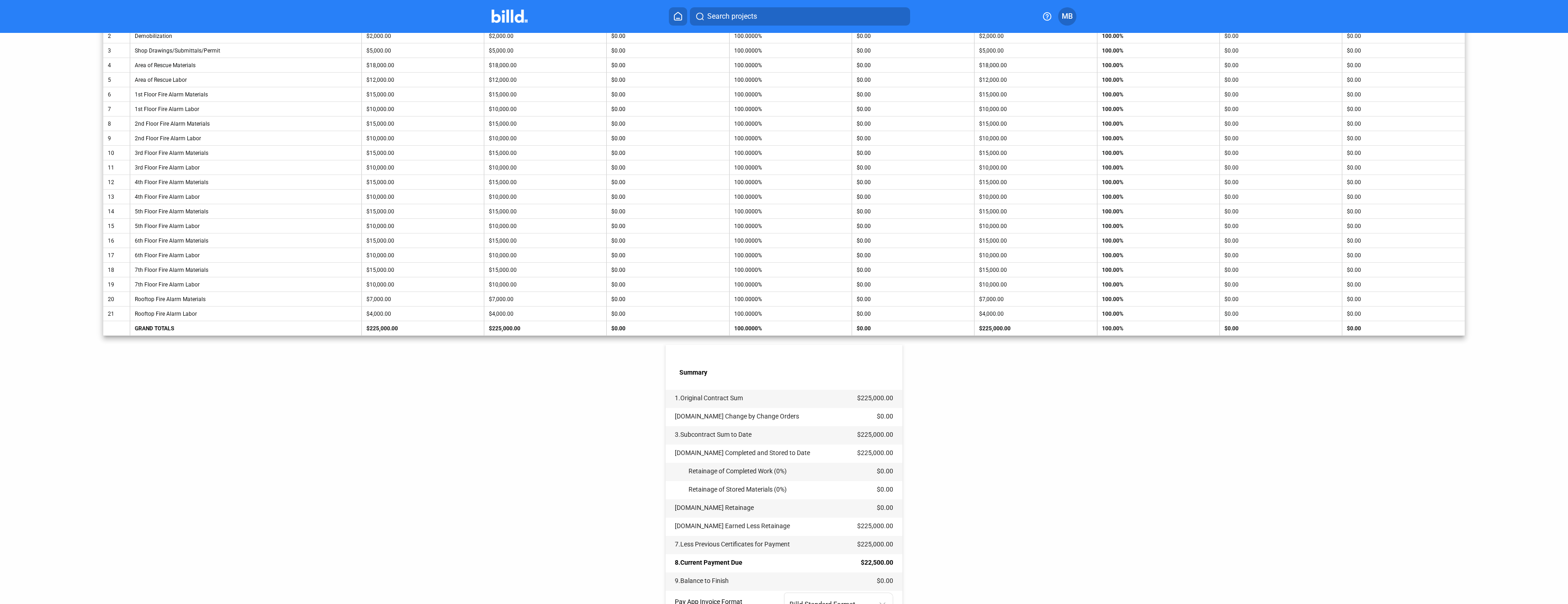
scroll to position [274, 0]
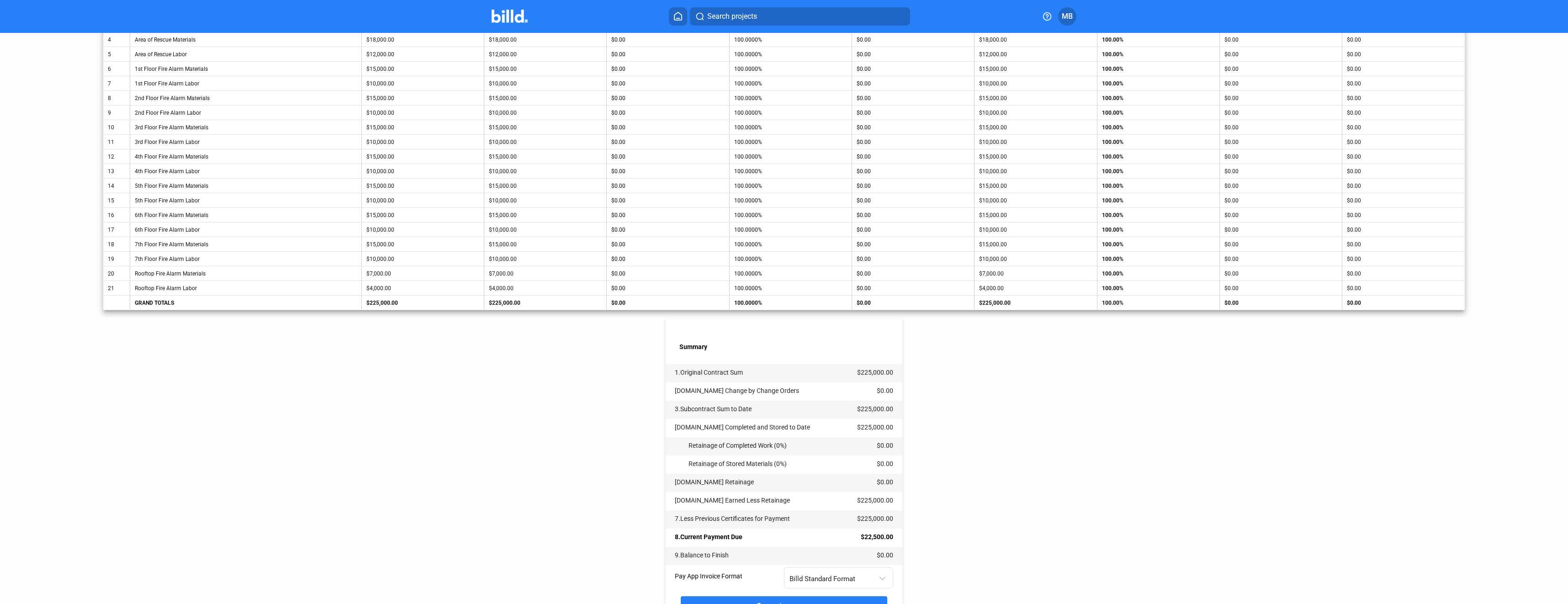
click at [716, 395] on span "[DOMAIN_NAME] Change by Change Orders" at bounding box center [737, 391] width 124 height 7
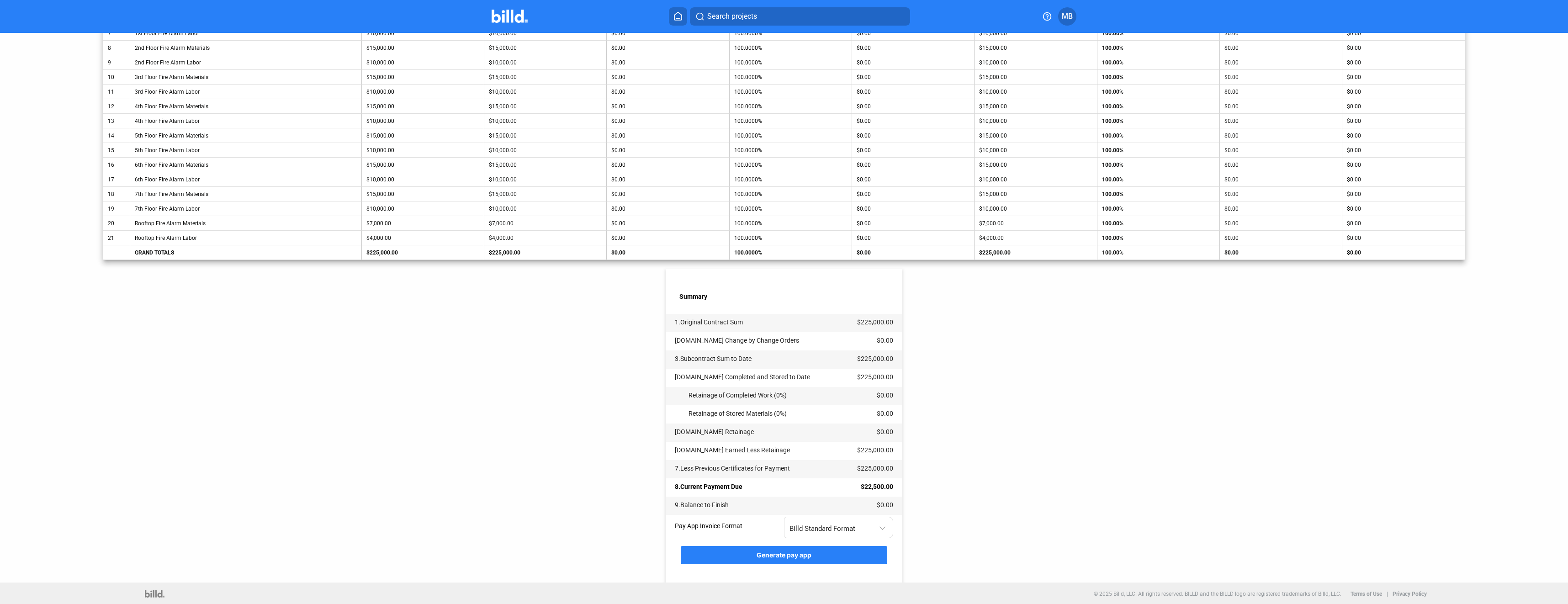
scroll to position [327, 0]
click at [880, 525] on div at bounding box center [883, 525] width 6 height 6
click at [864, 560] on span "AIA G702 + G703" at bounding box center [836, 566] width 99 height 21
click at [800, 552] on span "Generate pay app" at bounding box center [784, 553] width 55 height 8
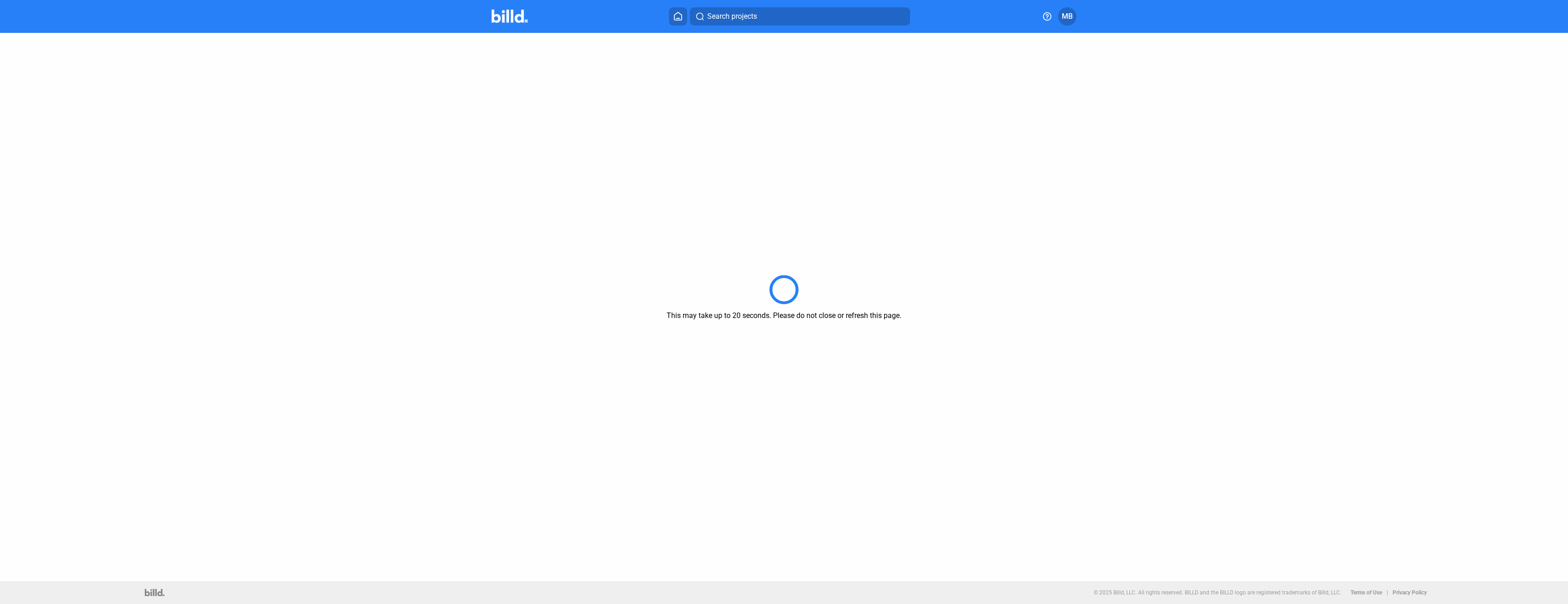
scroll to position [0, 0]
